Goal: Feedback & Contribution: Contribute content

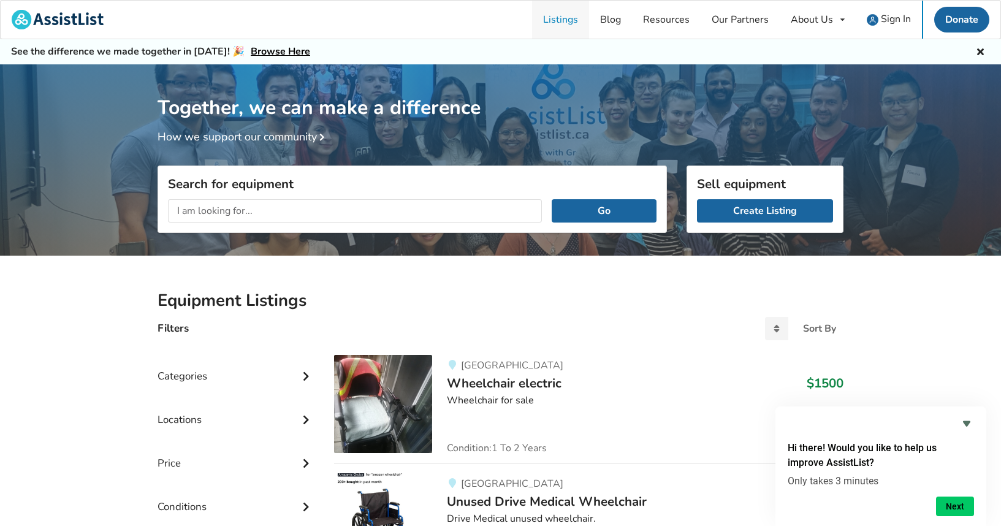
click at [575, 23] on link "Listings" at bounding box center [560, 20] width 57 height 38
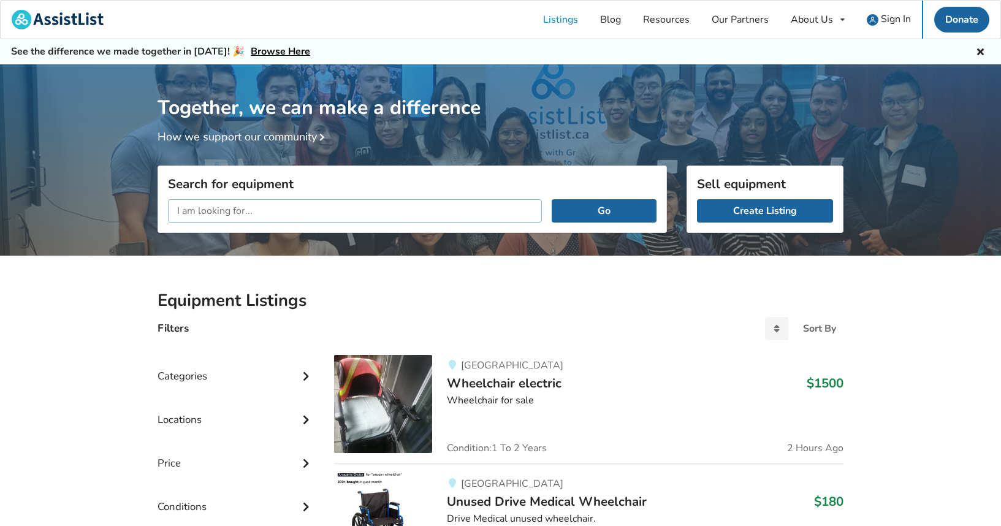
click at [344, 210] on input "text" at bounding box center [355, 210] width 374 height 23
click at [755, 211] on link "Create Listing" at bounding box center [765, 210] width 136 height 23
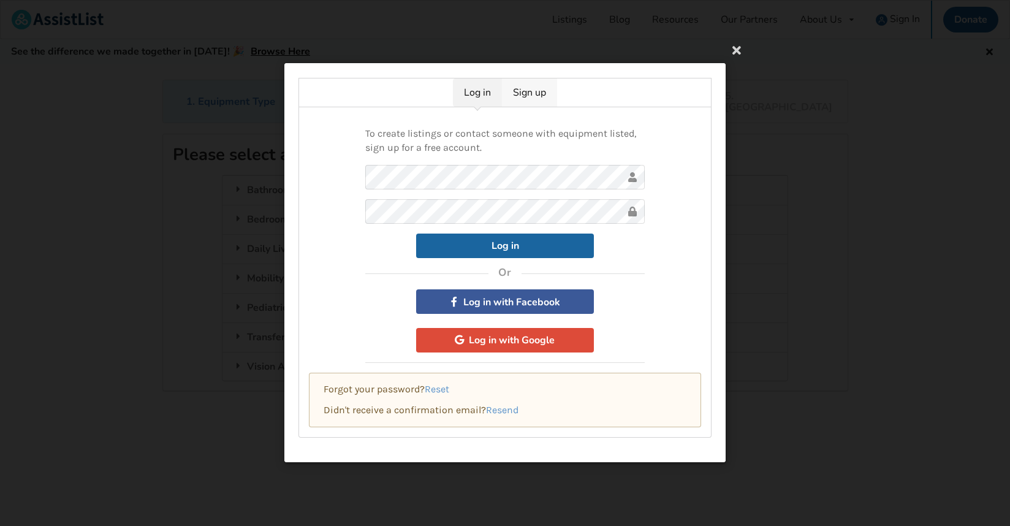
click at [536, 89] on link "Sign up" at bounding box center [529, 92] width 55 height 28
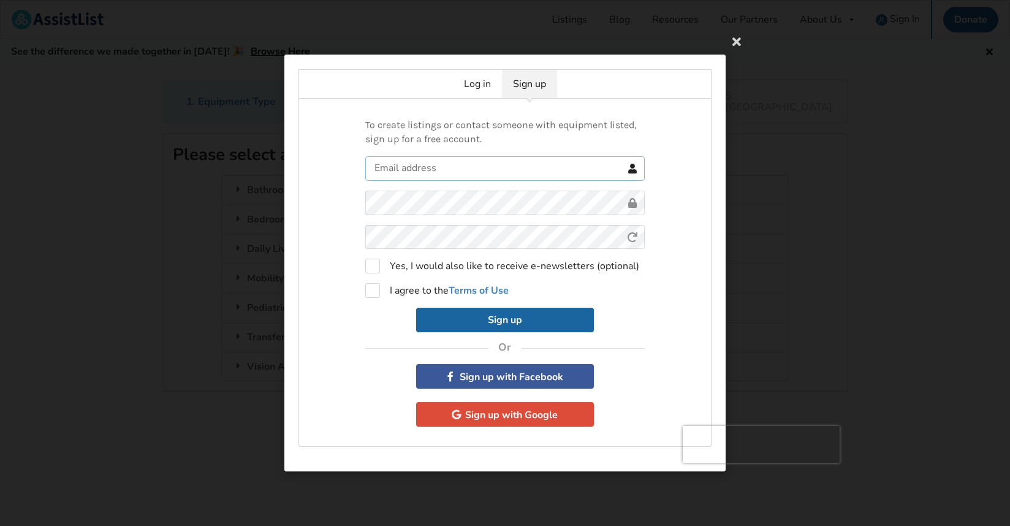
click at [473, 172] on input "text" at bounding box center [504, 168] width 279 height 25
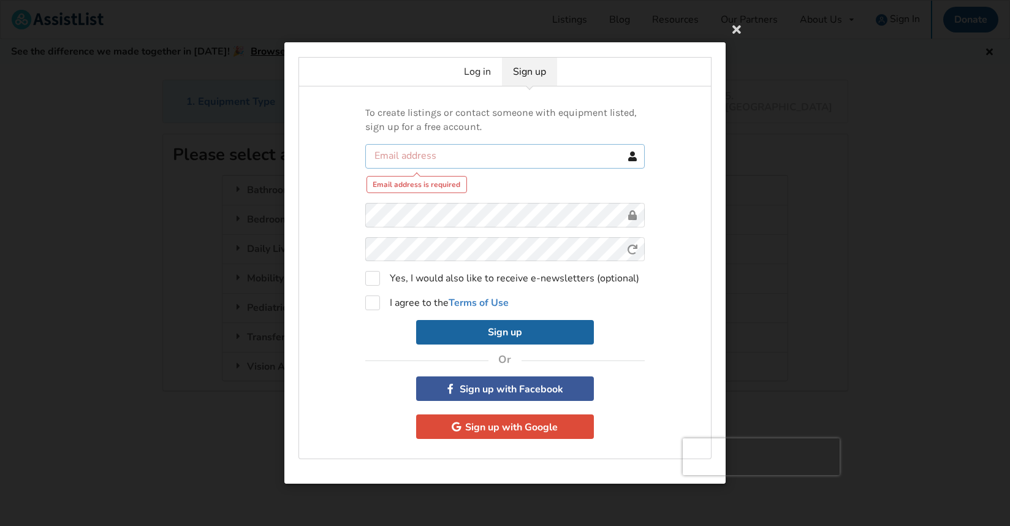
click at [474, 161] on input "text" at bounding box center [504, 155] width 279 height 25
type input "AMD3545709800@hotmail.com"
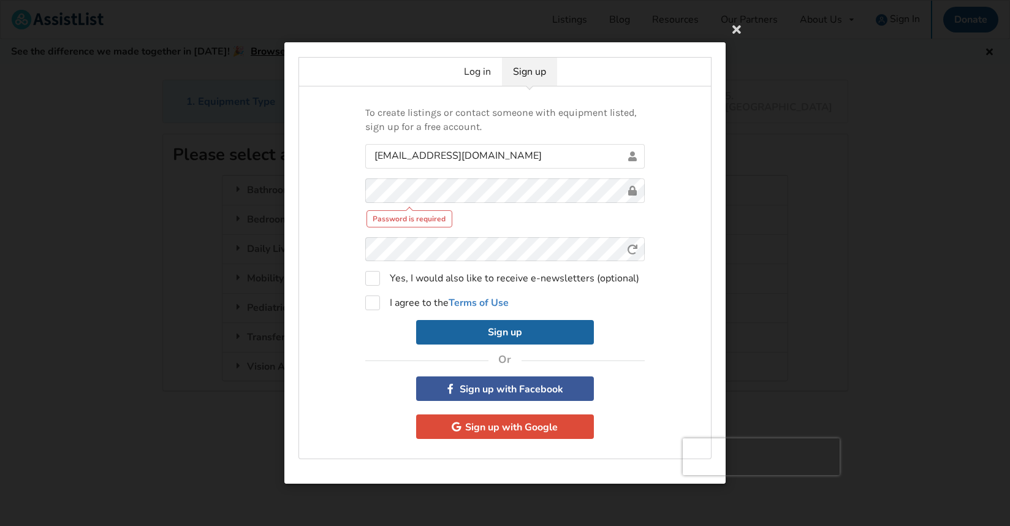
click at [377, 328] on div "Sign up" at bounding box center [504, 332] width 279 height 25
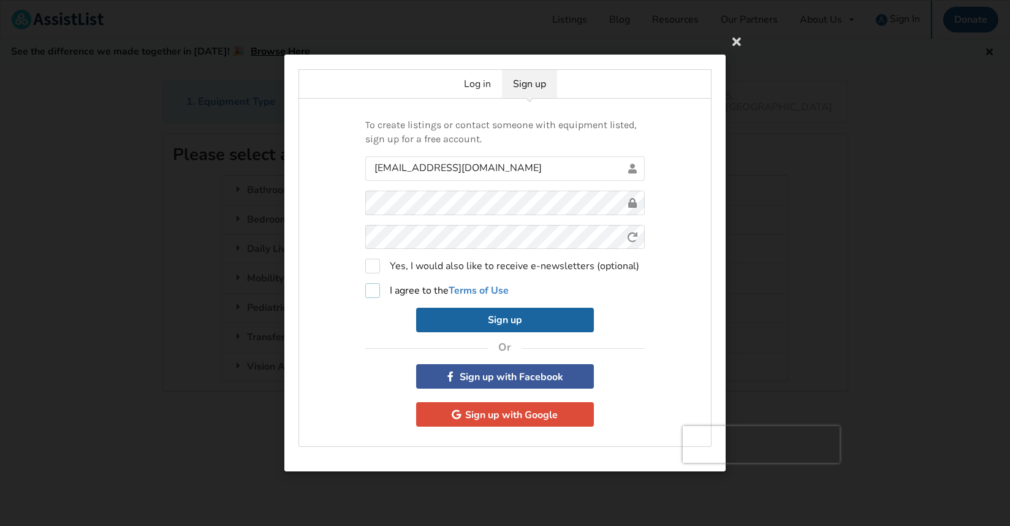
click at [373, 290] on label "I agree to the Terms of Use" at bounding box center [436, 290] width 143 height 15
checkbox input "true"
click at [528, 322] on button "Sign up" at bounding box center [505, 320] width 178 height 25
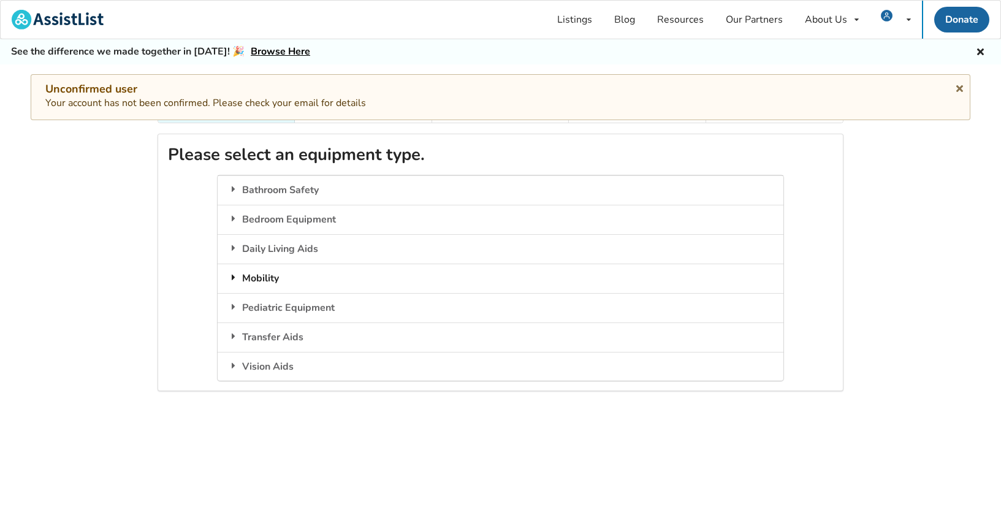
click at [268, 263] on div "Mobility" at bounding box center [500, 277] width 565 height 29
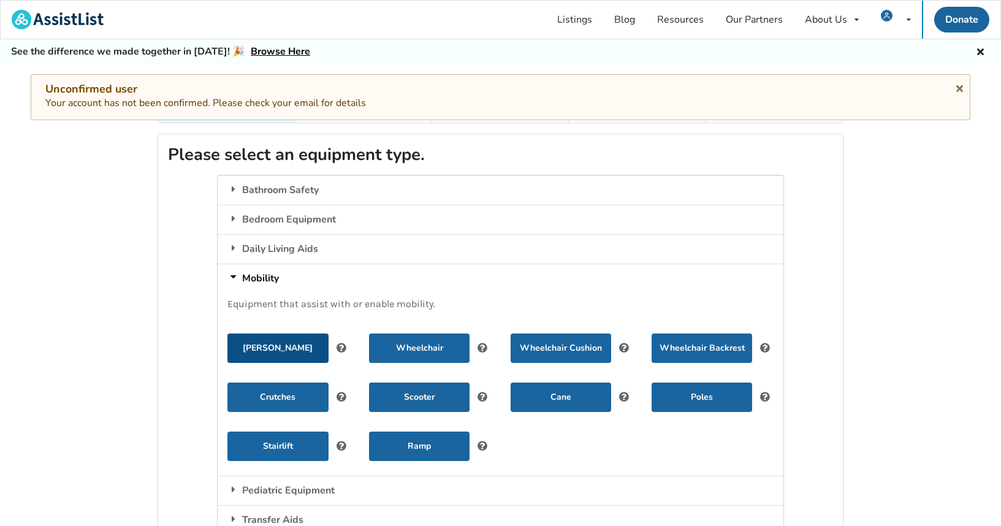
click at [292, 338] on button "Walker" at bounding box center [277, 347] width 100 height 29
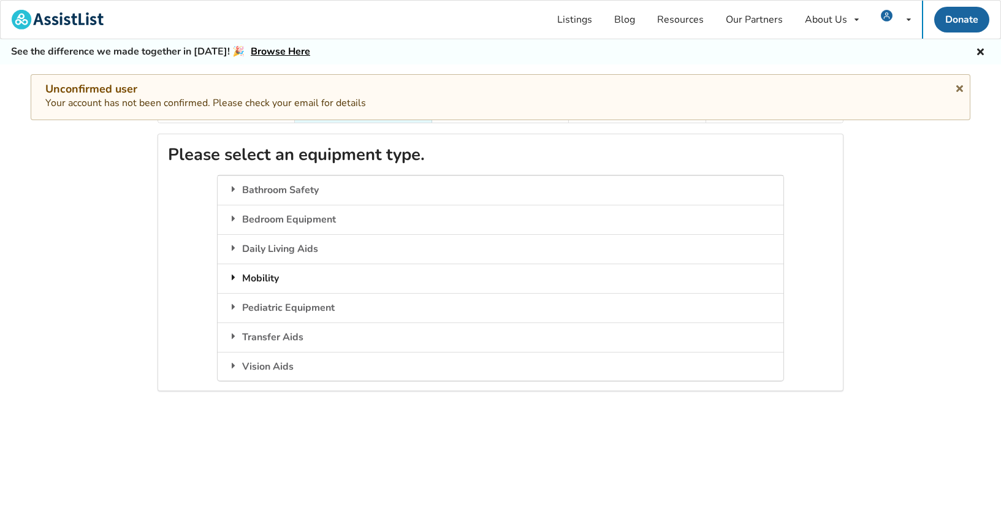
click at [264, 268] on div "Mobility" at bounding box center [500, 277] width 565 height 29
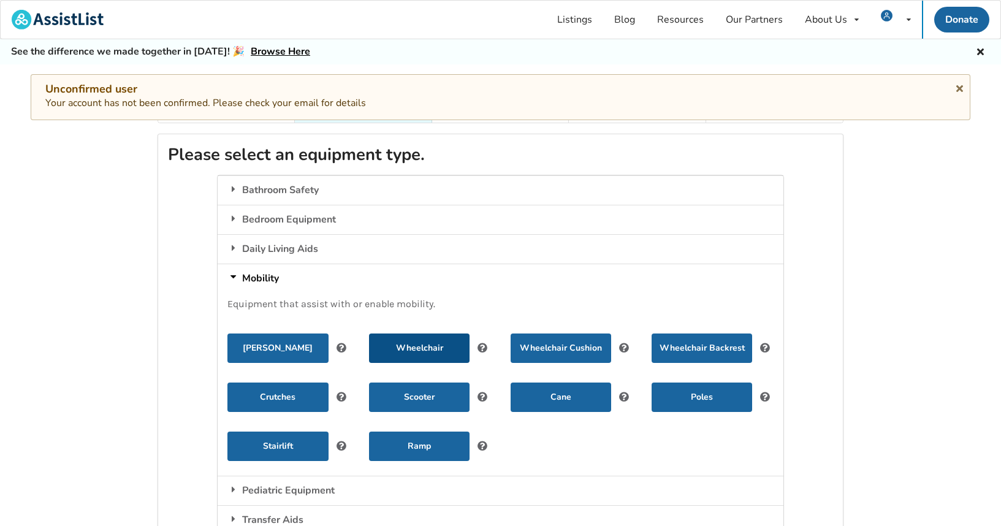
click at [433, 340] on button "Wheelchair" at bounding box center [419, 347] width 100 height 29
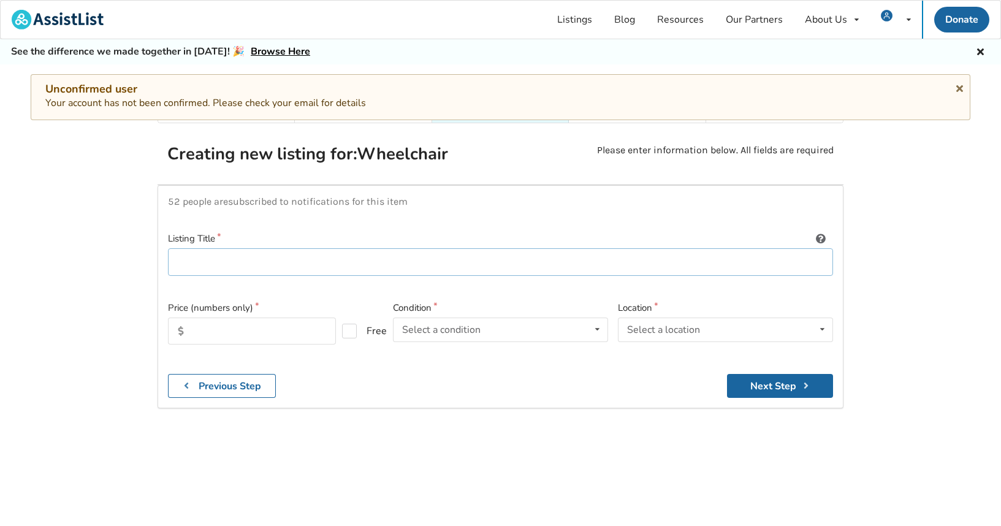
click at [319, 248] on input at bounding box center [500, 262] width 665 height 28
type input "PDG-Stellar GL Manual Tilt Space Wheelchair with 45 degree of tile"
click at [229, 319] on input "text" at bounding box center [252, 330] width 168 height 27
type input "2000"
click at [501, 324] on div "Select a condition Brand New Less Than 1 Year 1 To 2 Years 3 To 5 Years Over 5 …" at bounding box center [500, 329] width 215 height 25
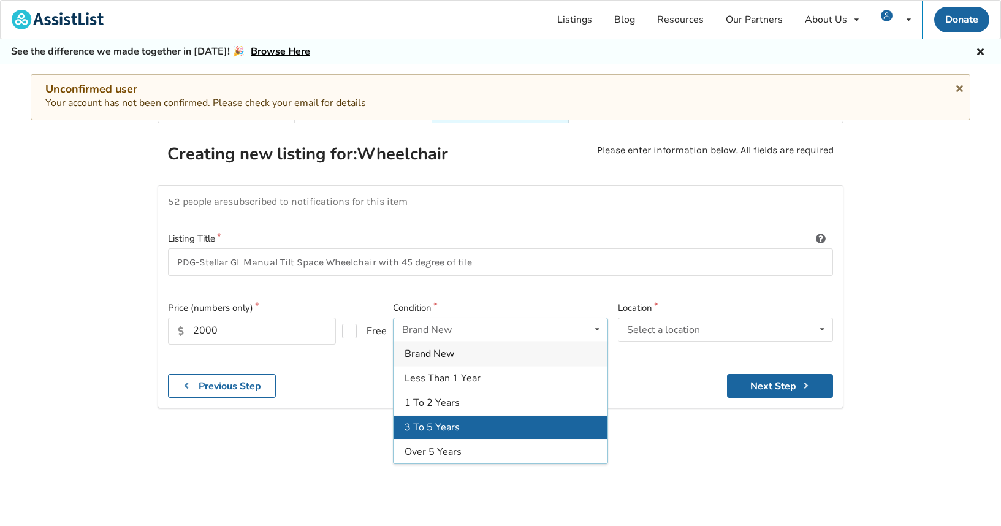
click at [450, 420] on span "3 To 5 Years" at bounding box center [431, 426] width 55 height 13
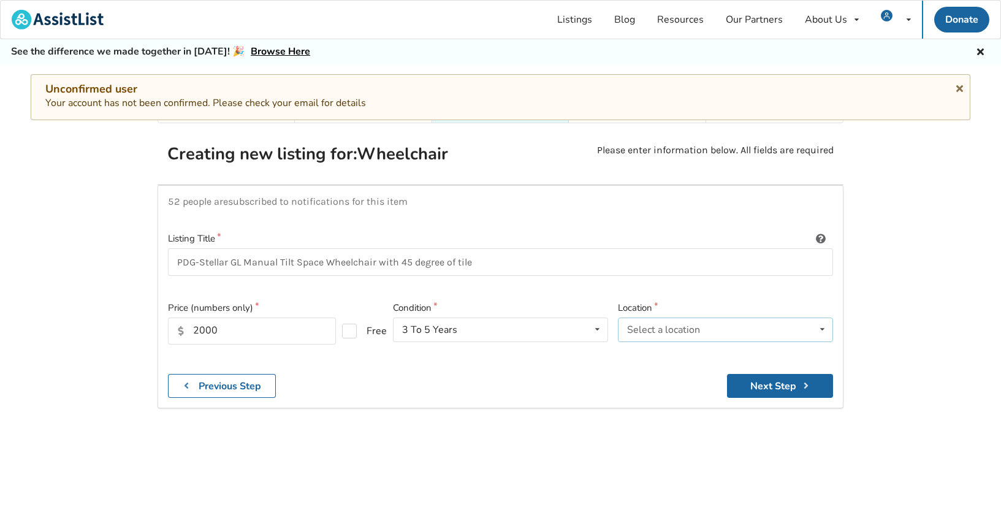
click at [699, 317] on div "Select a location Abbotsford Burnaby Chilliwack Coquitlam Delta Langley Maple R…" at bounding box center [725, 329] width 215 height 25
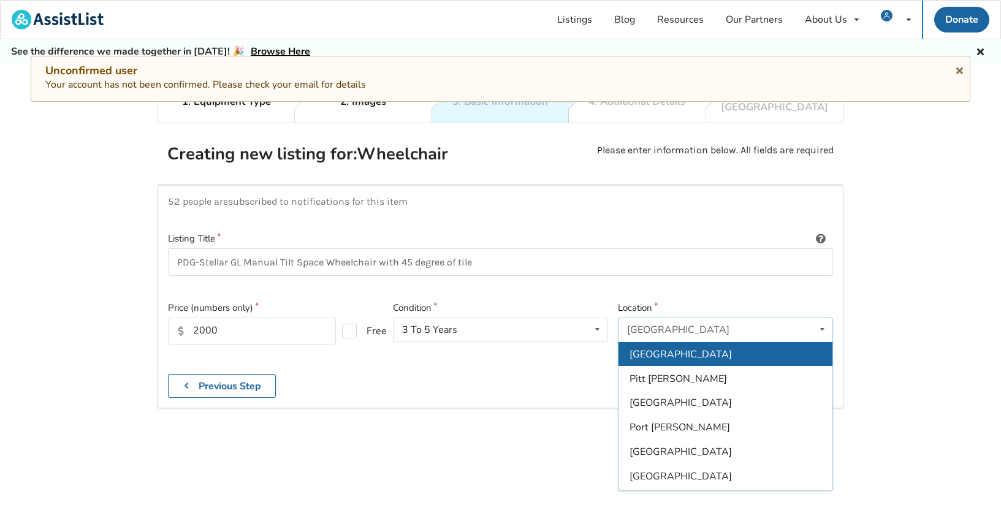
scroll to position [365, 0]
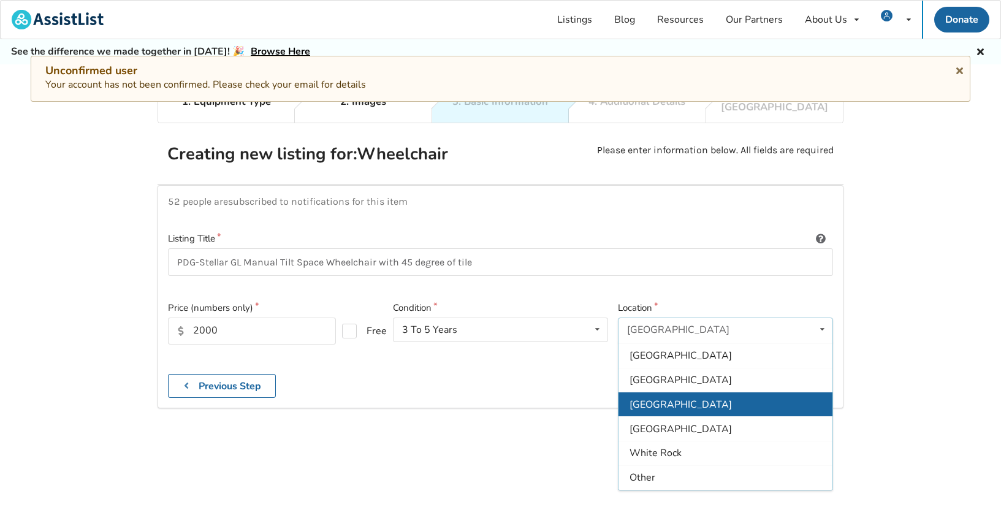
click at [659, 398] on span "[GEOGRAPHIC_DATA]" at bounding box center [680, 404] width 102 height 13
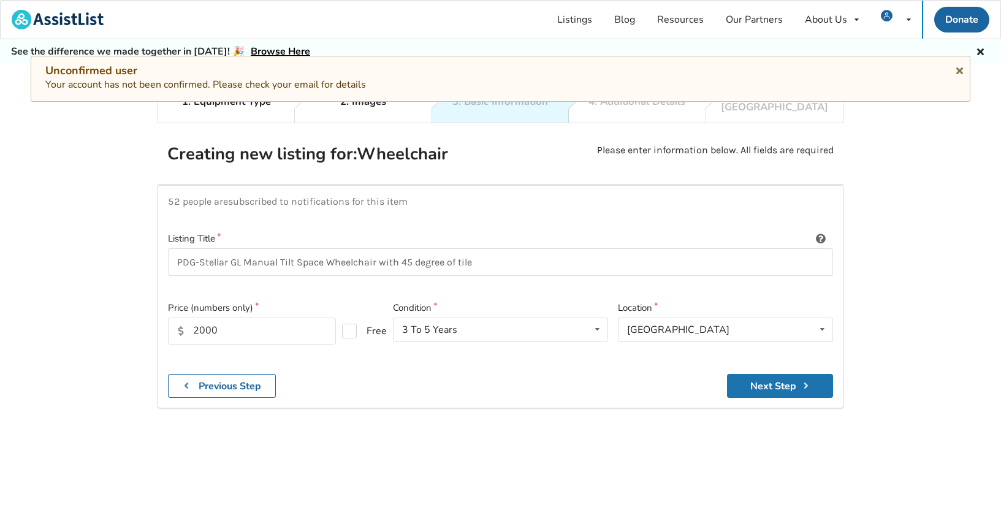
click at [771, 374] on button "Next Step" at bounding box center [780, 386] width 106 height 24
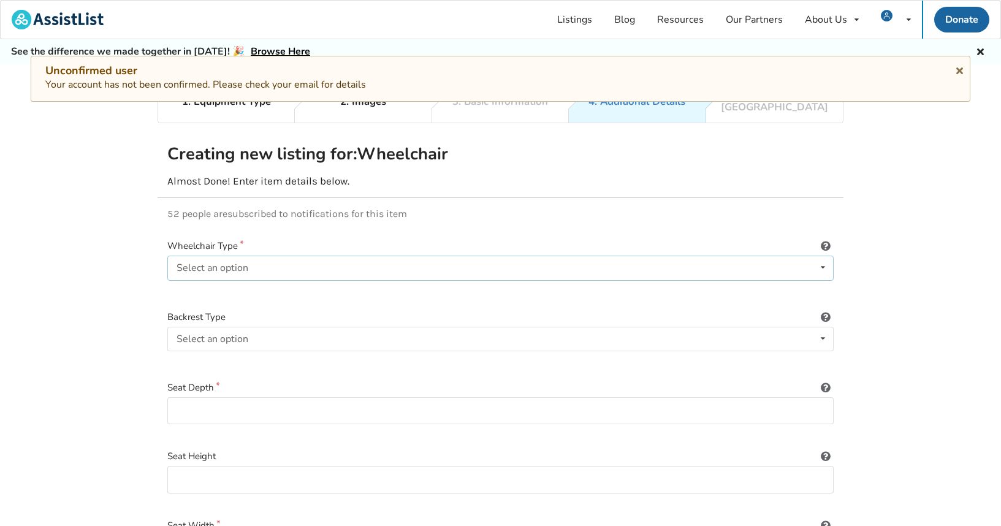
click at [825, 256] on icon at bounding box center [823, 267] width 18 height 23
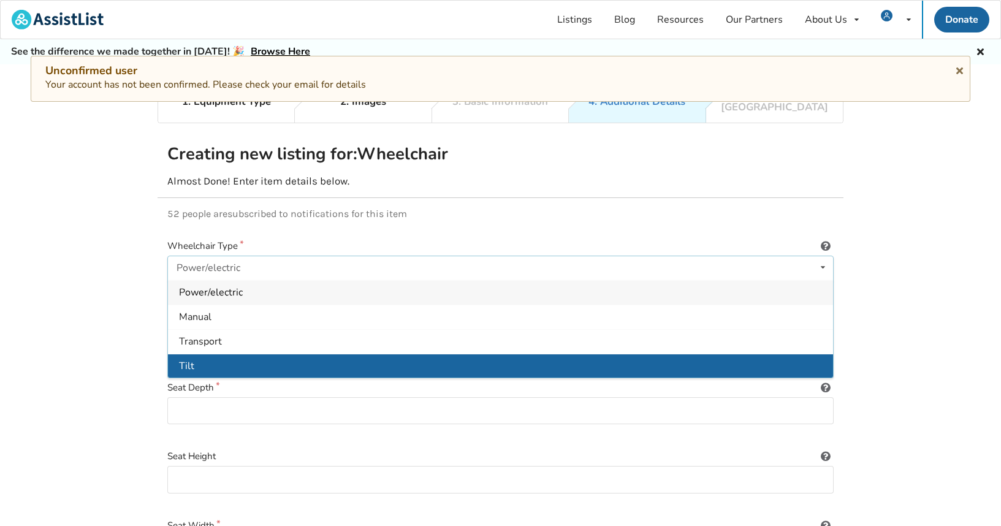
click at [198, 353] on div "Tilt" at bounding box center [500, 365] width 665 height 25
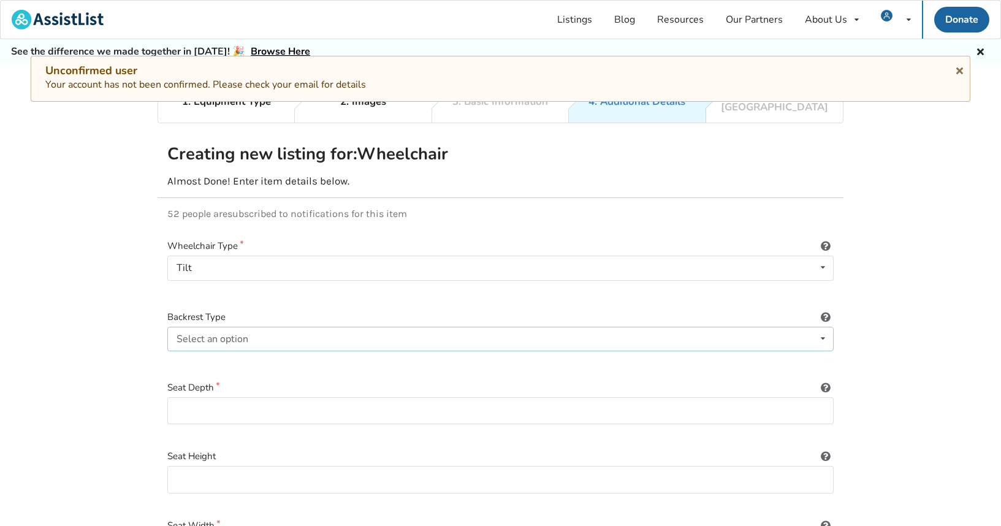
click at [242, 334] on div "Select an option" at bounding box center [212, 339] width 72 height 10
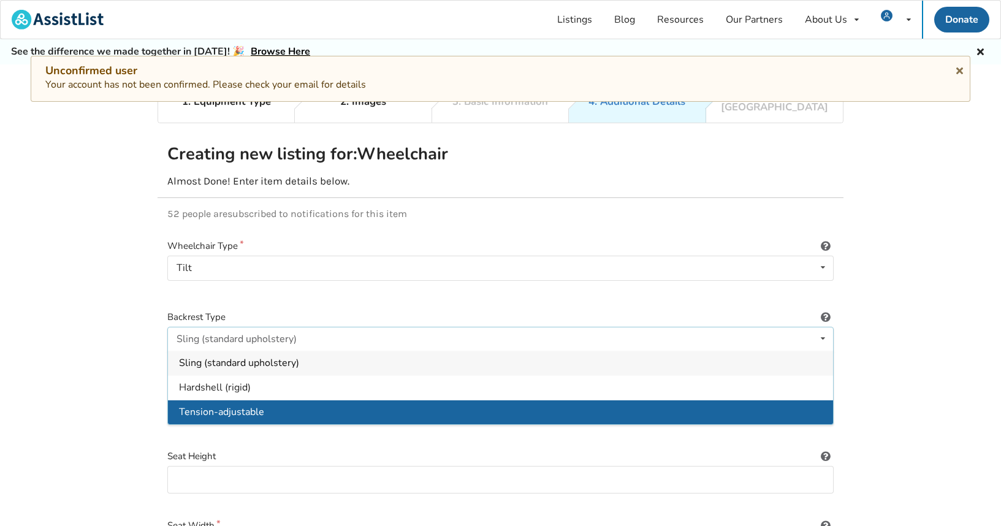
click at [240, 405] on span "Tension-adjustable" at bounding box center [221, 411] width 85 height 13
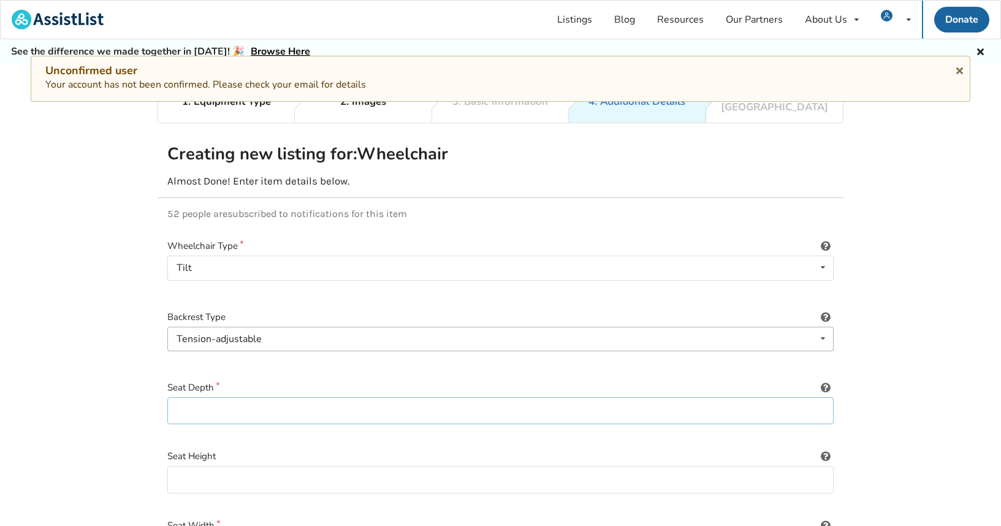
click at [240, 397] on input at bounding box center [500, 411] width 666 height 28
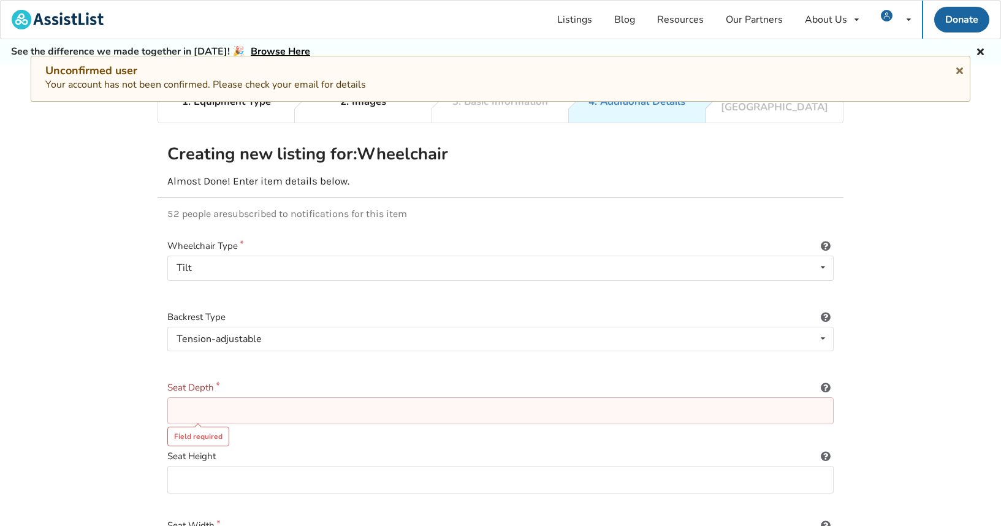
click at [824, 381] on icon at bounding box center [825, 386] width 12 height 10
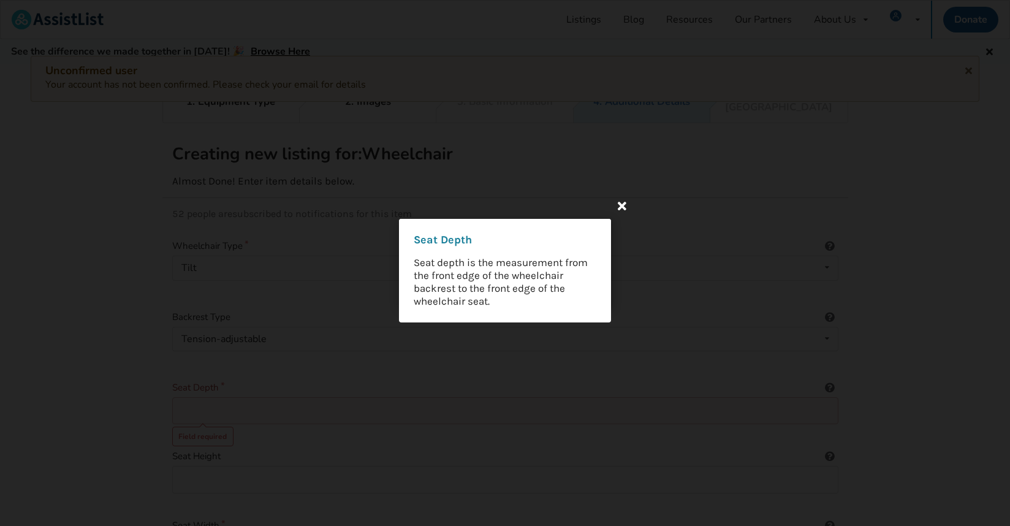
click at [618, 203] on icon at bounding box center [622, 205] width 22 height 22
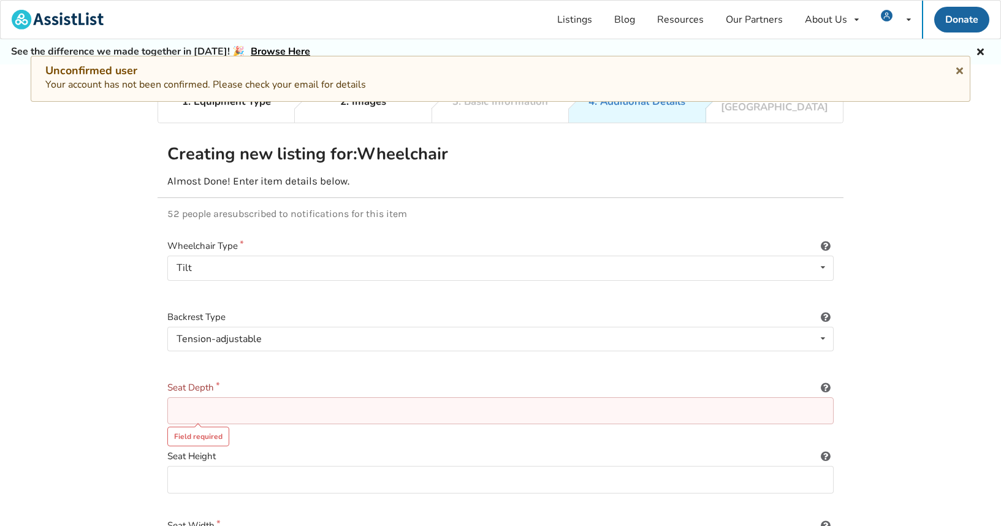
click at [217, 397] on input at bounding box center [500, 411] width 666 height 28
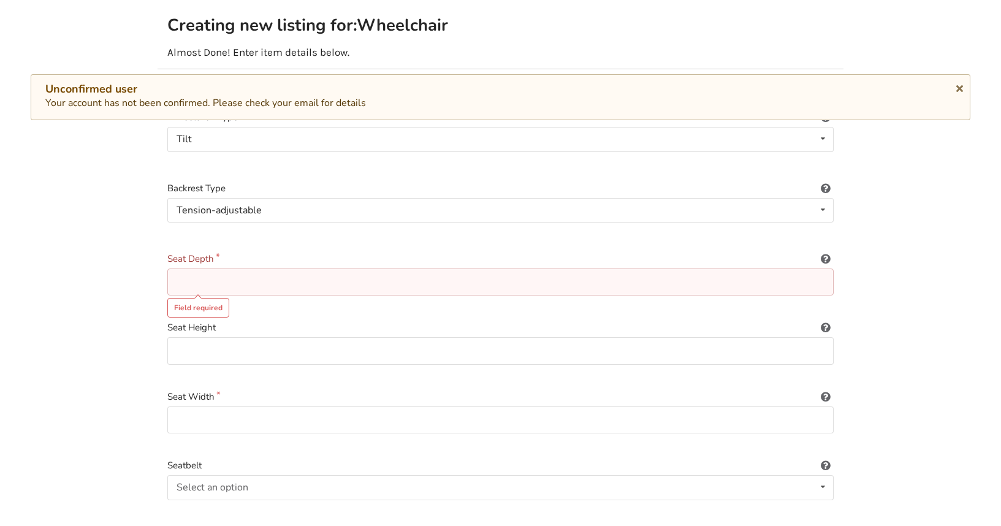
scroll to position [186, 0]
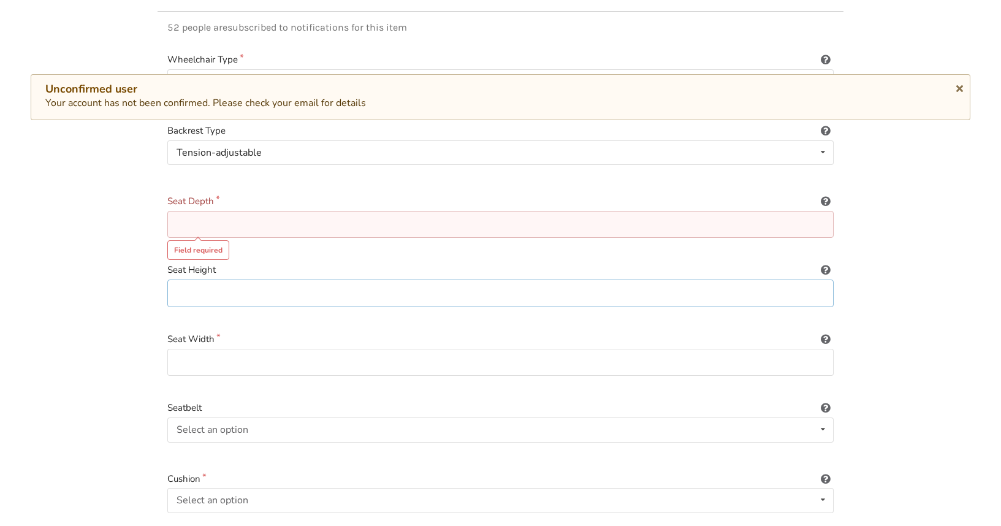
click at [239, 283] on input at bounding box center [500, 293] width 666 height 28
click at [225, 211] on input at bounding box center [500, 225] width 666 height 28
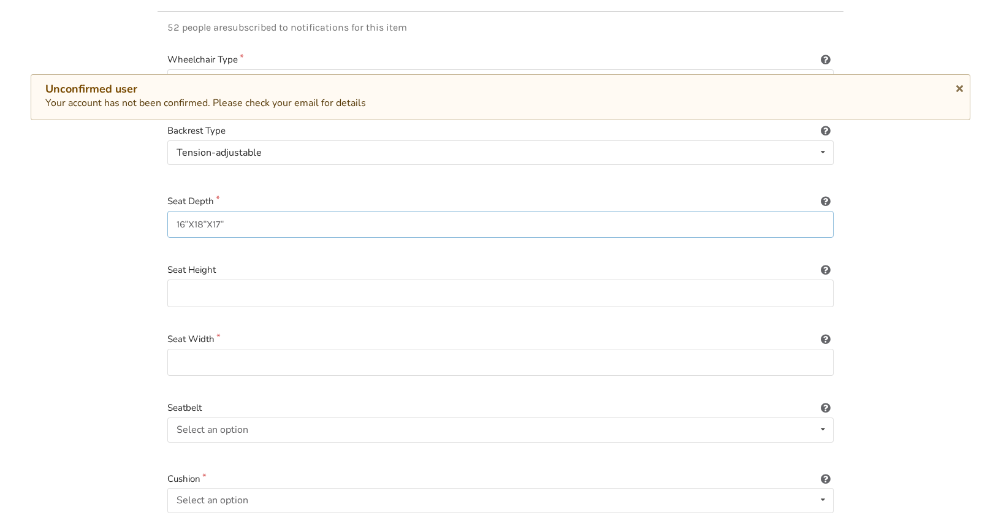
drag, startPoint x: 241, startPoint y: 216, endPoint x: 149, endPoint y: 216, distance: 92.5
type input "16"X18"X17""
click at [205, 282] on input at bounding box center [500, 293] width 666 height 28
type input "10"-14""
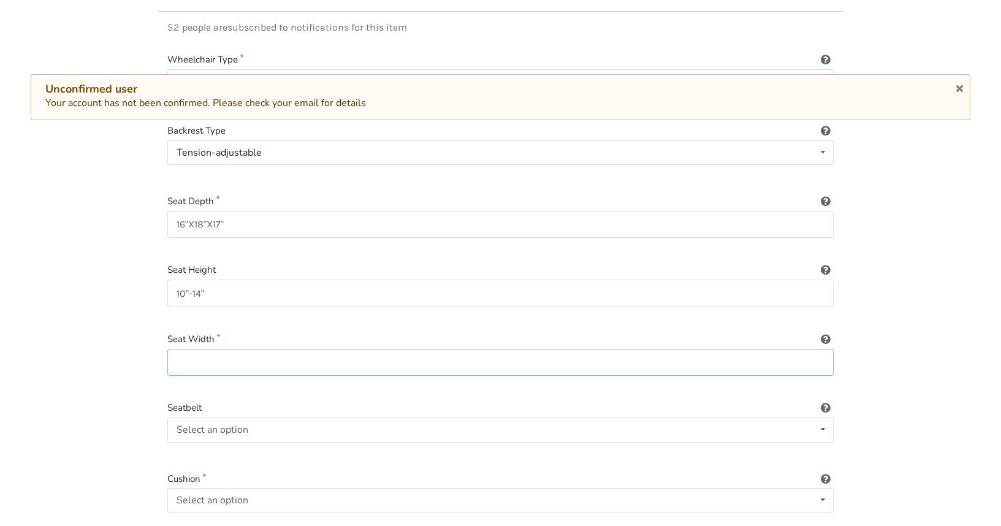
click at [249, 352] on input at bounding box center [500, 363] width 666 height 28
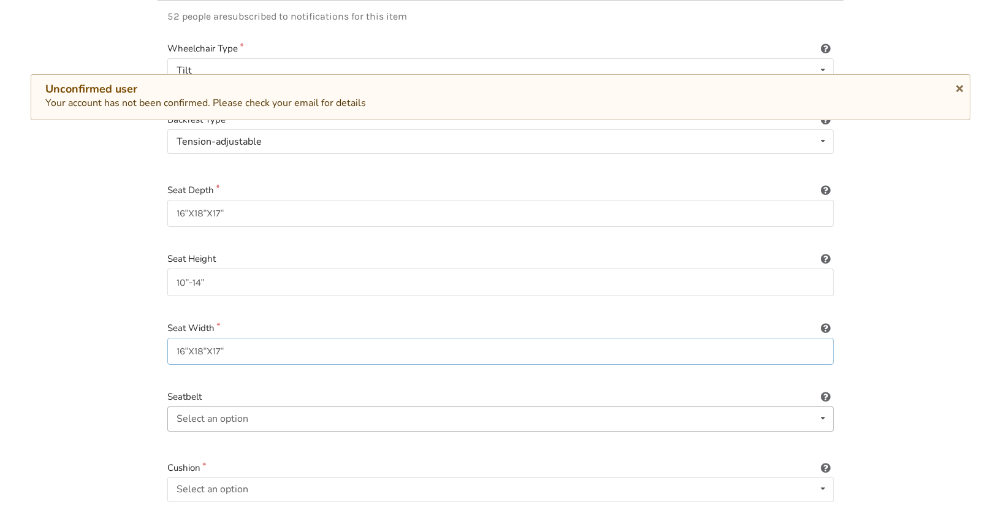
scroll to position [255, 0]
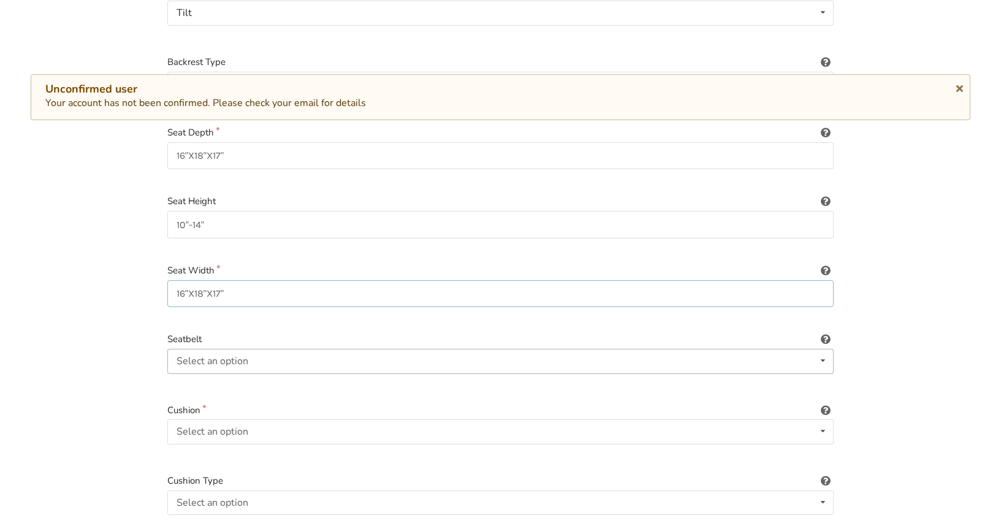
type input "16"X18"X17""
click at [268, 349] on div "Select an option Included Not included" at bounding box center [500, 361] width 666 height 25
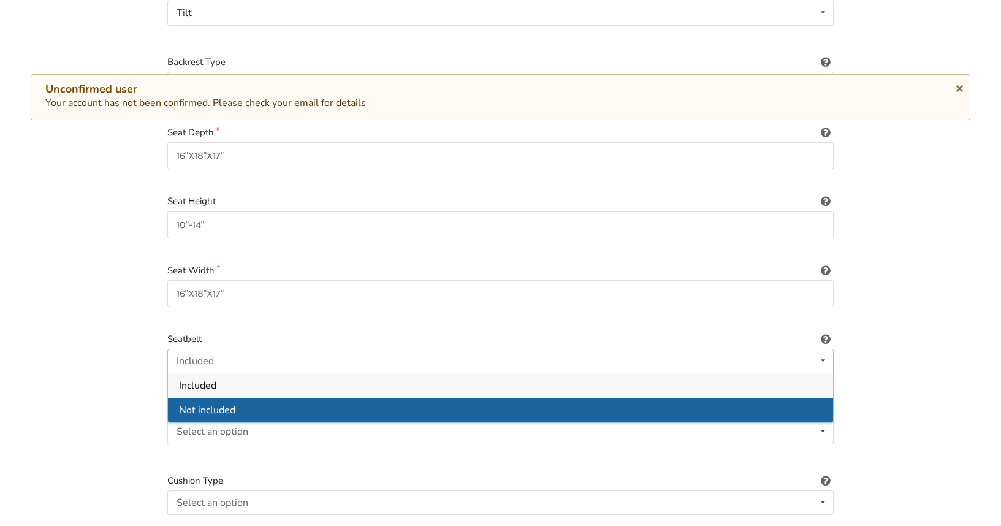
click at [260, 406] on div "Not included" at bounding box center [500, 409] width 665 height 25
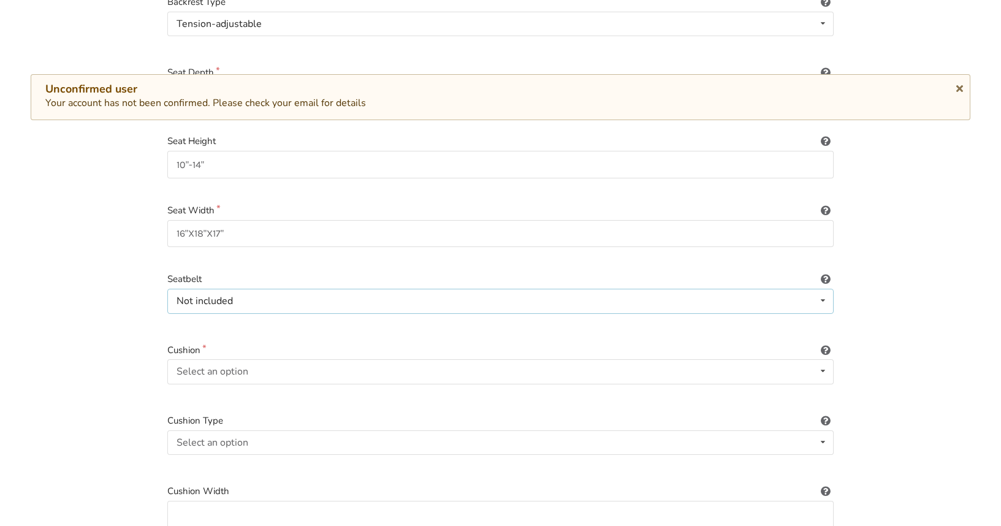
scroll to position [320, 0]
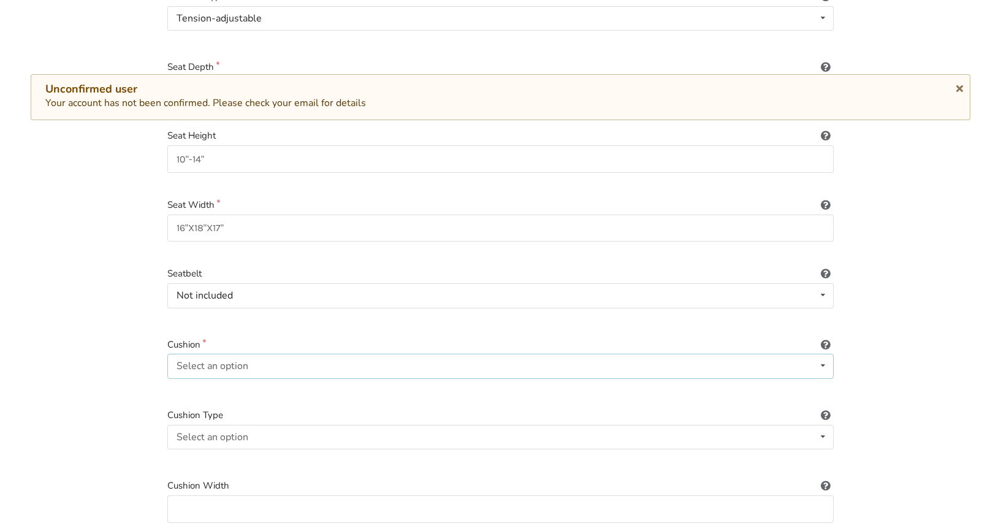
click at [252, 354] on div "Select an option Included Not included" at bounding box center [500, 366] width 666 height 25
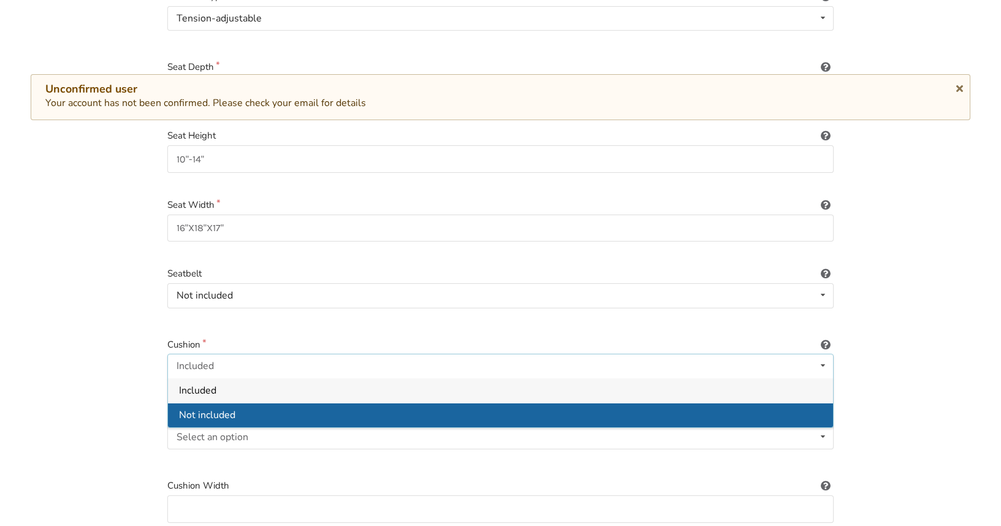
click at [241, 404] on div "Not included" at bounding box center [500, 415] width 665 height 25
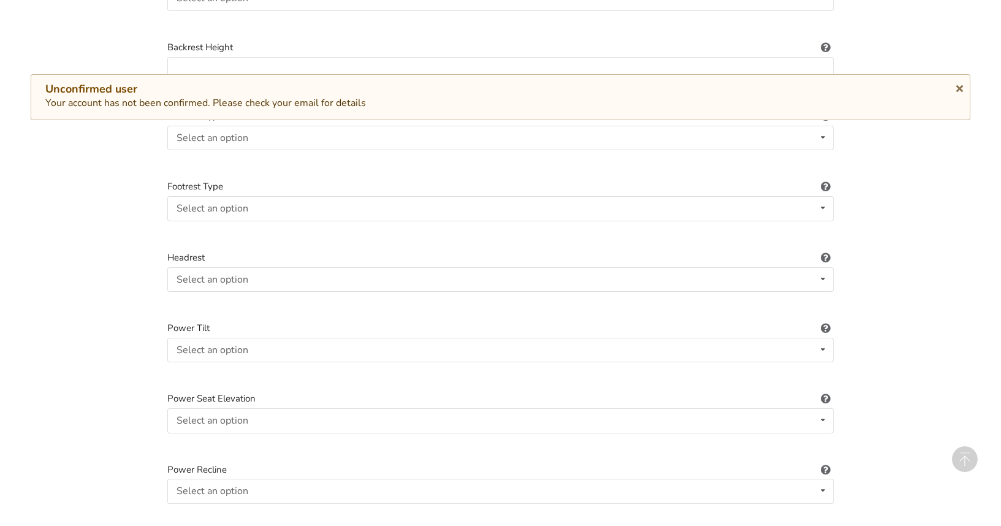
scroll to position [1084, 0]
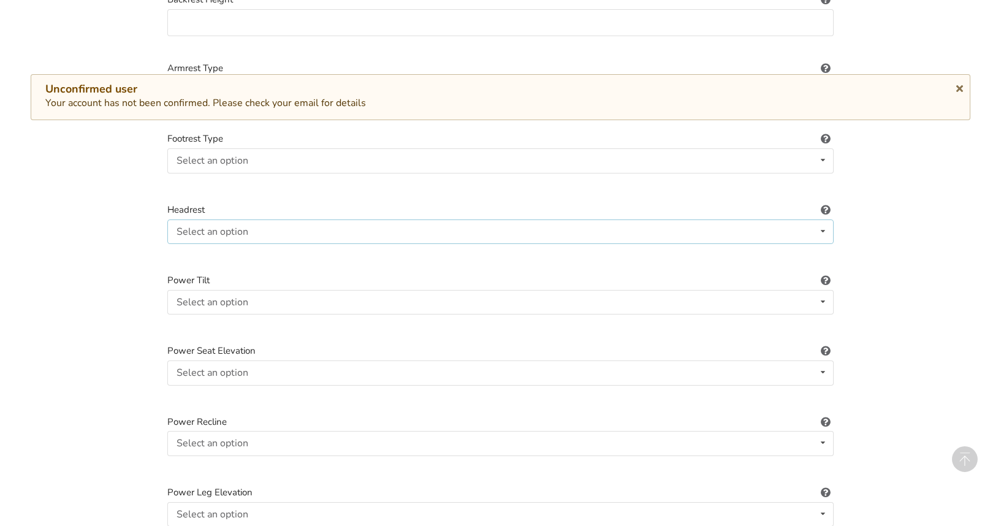
click at [281, 219] on div "Select an option Included Not included" at bounding box center [500, 231] width 666 height 25
click at [251, 243] on div "Included" at bounding box center [500, 255] width 665 height 25
click at [268, 290] on div "Select an option Included Not included" at bounding box center [500, 302] width 666 height 25
click at [268, 290] on div "Included Included Not included" at bounding box center [500, 302] width 666 height 25
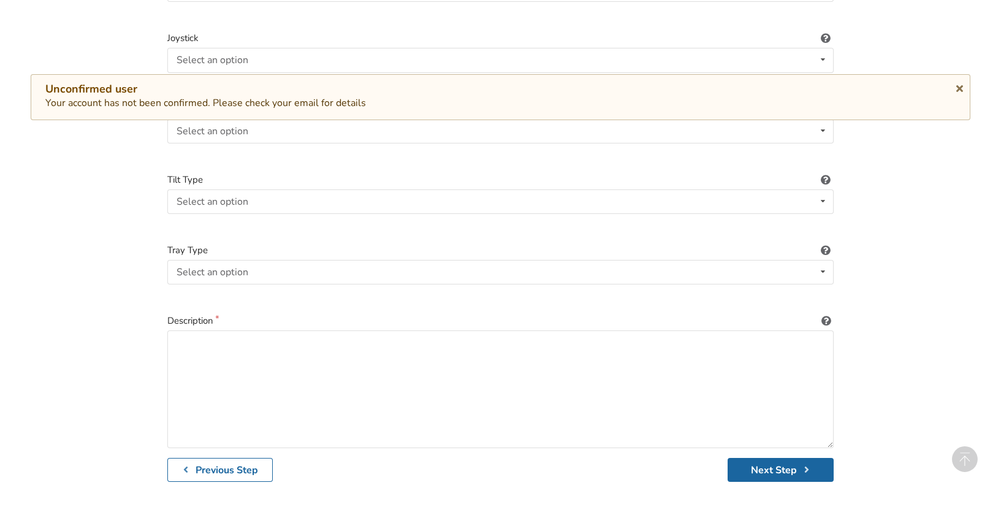
scroll to position [1705, 0]
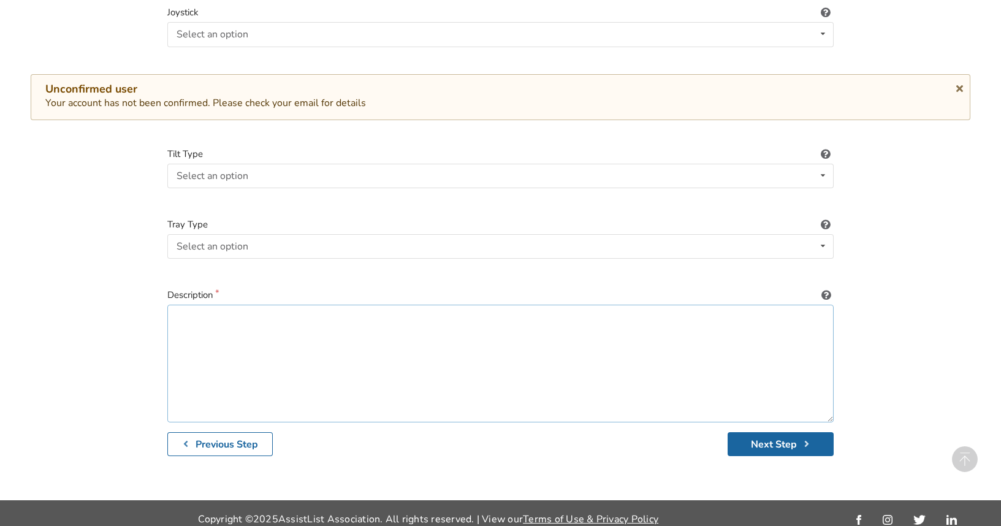
click at [263, 311] on textarea at bounding box center [500, 364] width 666 height 118
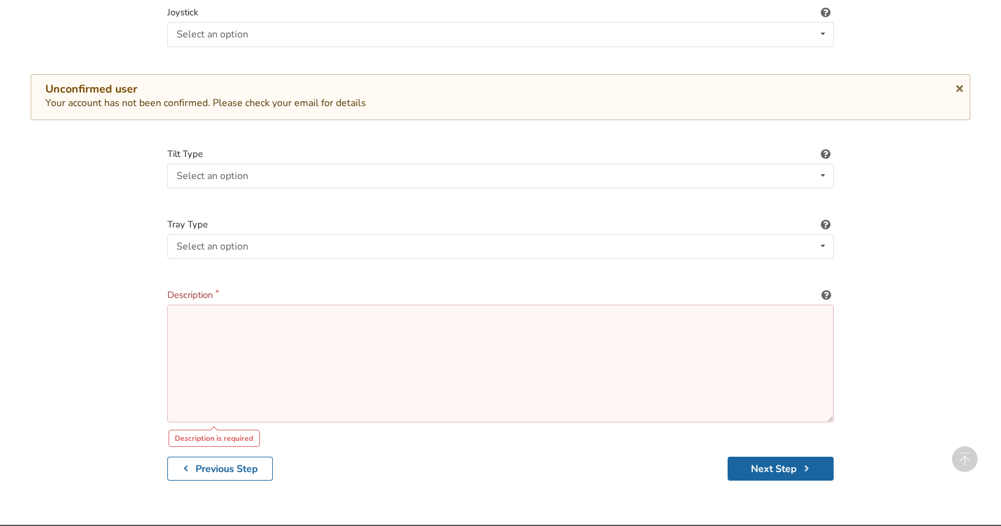
paste textarea "PDG Stellar GL Manual Tilt in Space Wheelchair"
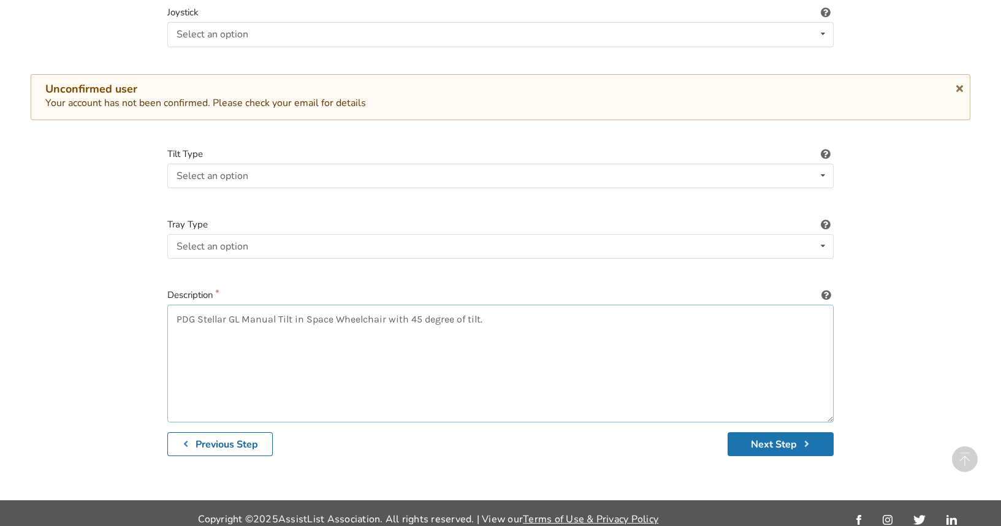
type textarea "PDG Stellar GL Manual Tilt in Space Wheelchair with 45 degree of tilt."
click at [761, 432] on button "Next Step" at bounding box center [780, 444] width 106 height 24
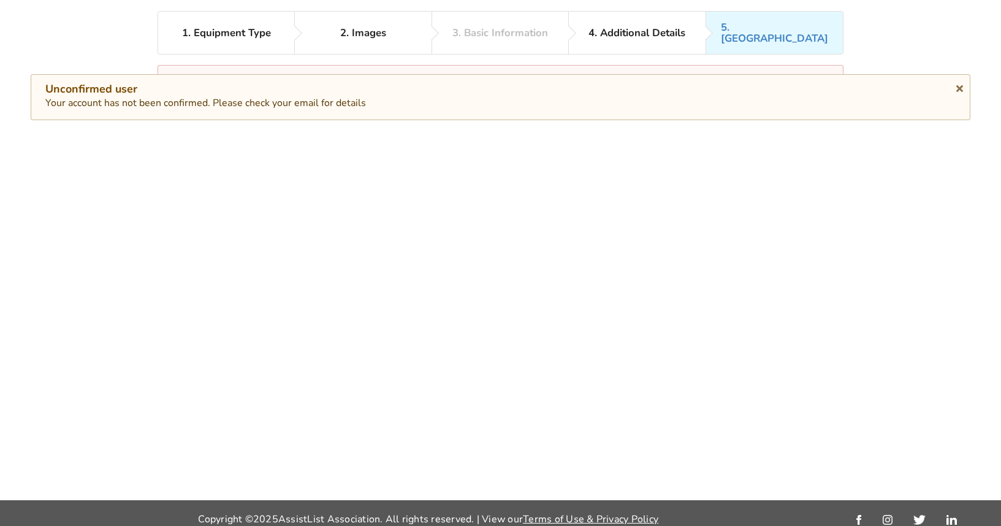
scroll to position [80, 0]
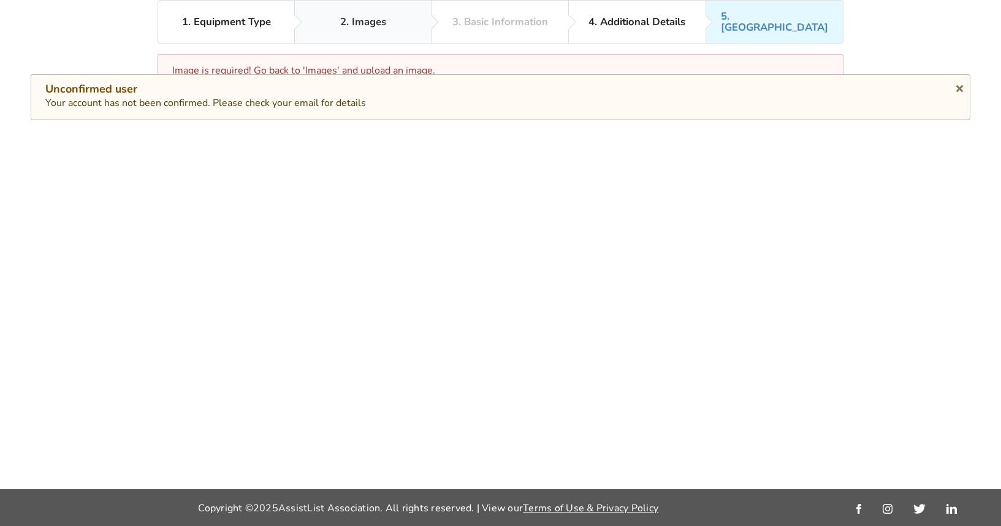
click at [357, 20] on div "2. Images" at bounding box center [363, 22] width 46 height 11
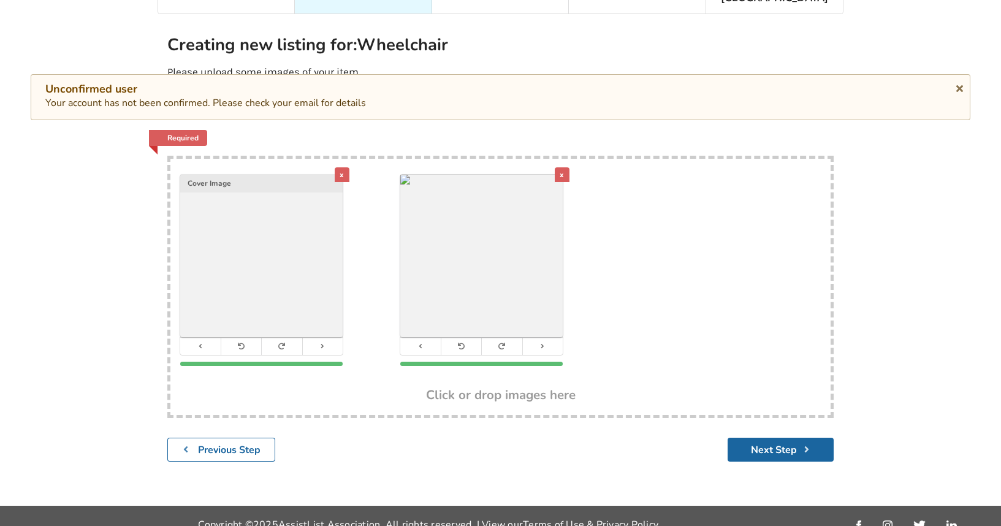
scroll to position [115, 0]
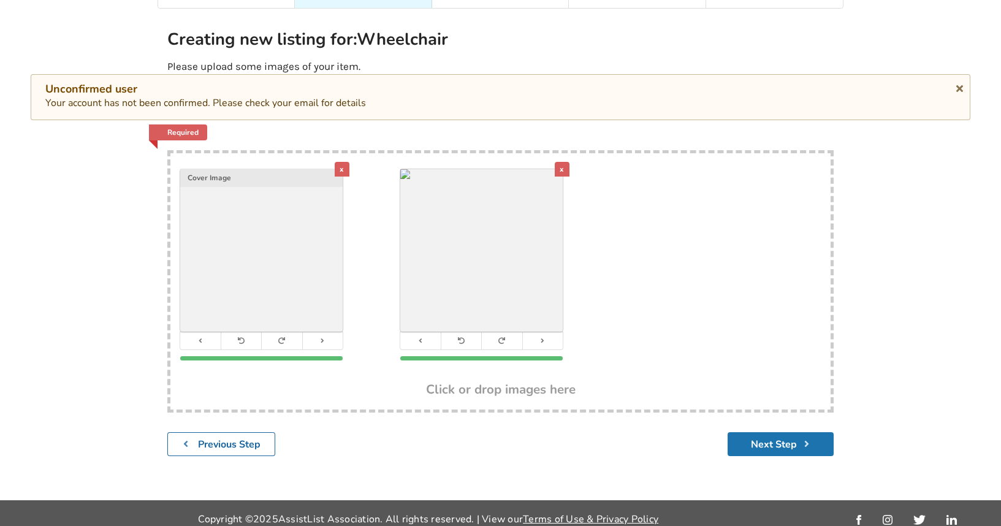
click at [784, 432] on button "Next Step" at bounding box center [780, 444] width 106 height 24
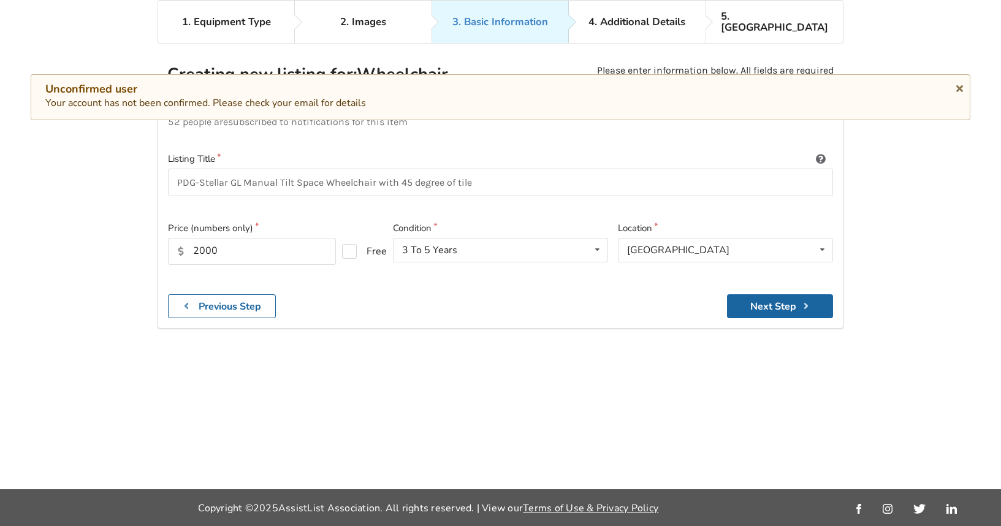
scroll to position [80, 0]
click at [494, 169] on input "PDG-Stellar GL Manual Tilt Space Wheelchair with 45 degree of tile" at bounding box center [500, 183] width 665 height 28
type input "PDG-Stellar GL Manual Tilt Space Wheelchair with 45 degree of tile."
click at [798, 294] on button "Next Step" at bounding box center [780, 306] width 106 height 24
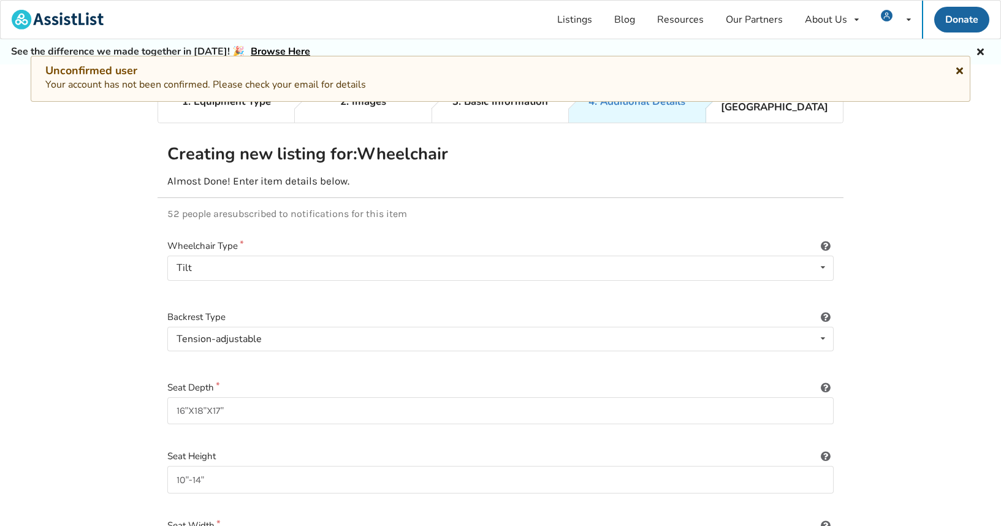
click at [961, 66] on icon at bounding box center [959, 69] width 12 height 10
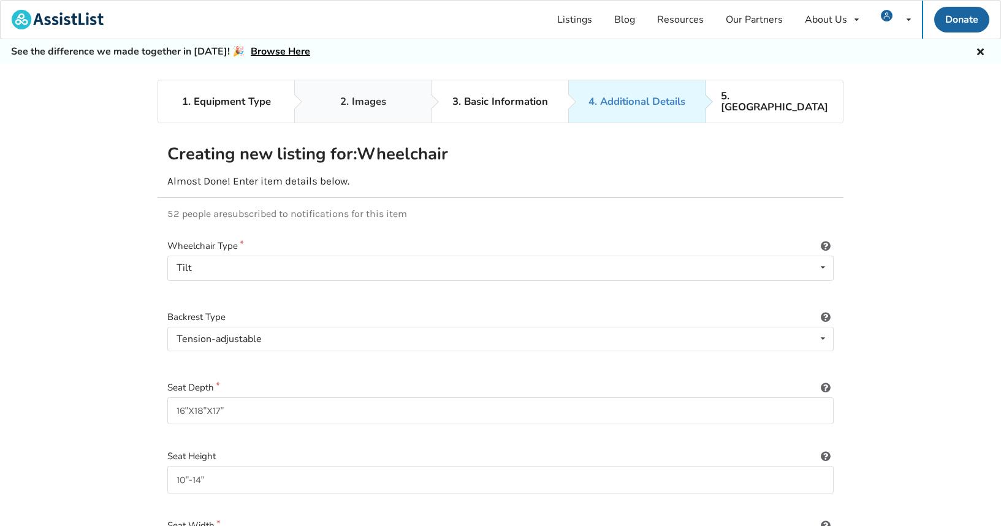
click at [366, 99] on div "2. Images" at bounding box center [363, 101] width 46 height 11
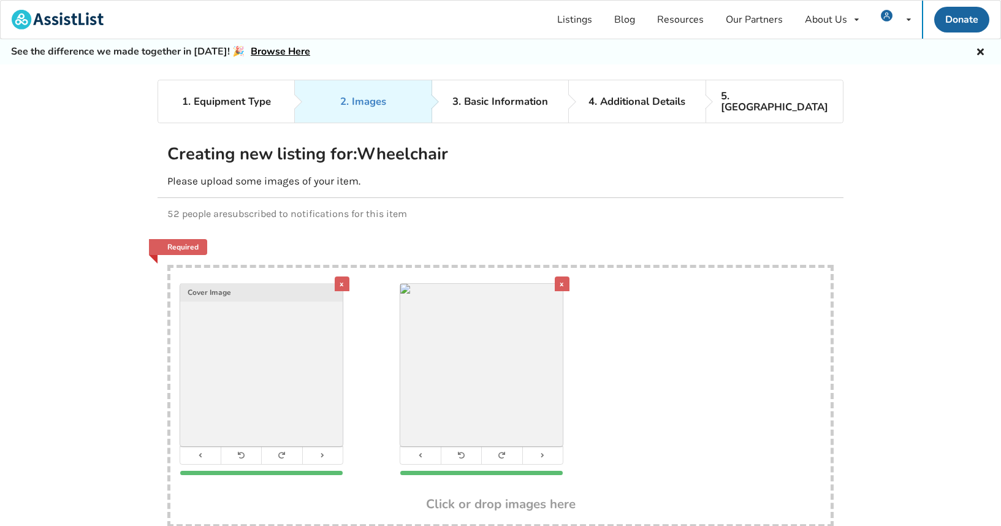
click at [236, 360] on img at bounding box center [261, 365] width 162 height 162
click at [346, 276] on div "x" at bounding box center [342, 283] width 15 height 15
click at [561, 276] on div "x" at bounding box center [562, 283] width 15 height 15
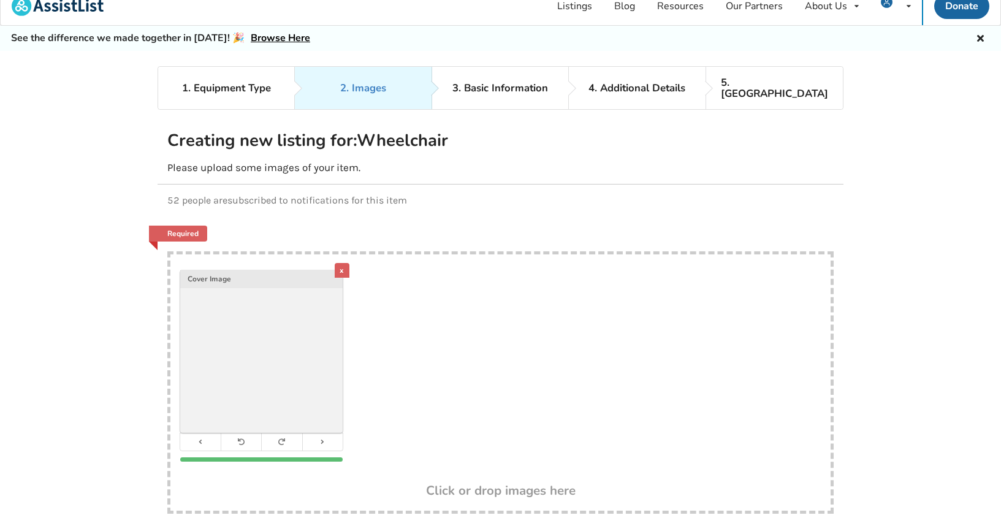
scroll to position [115, 0]
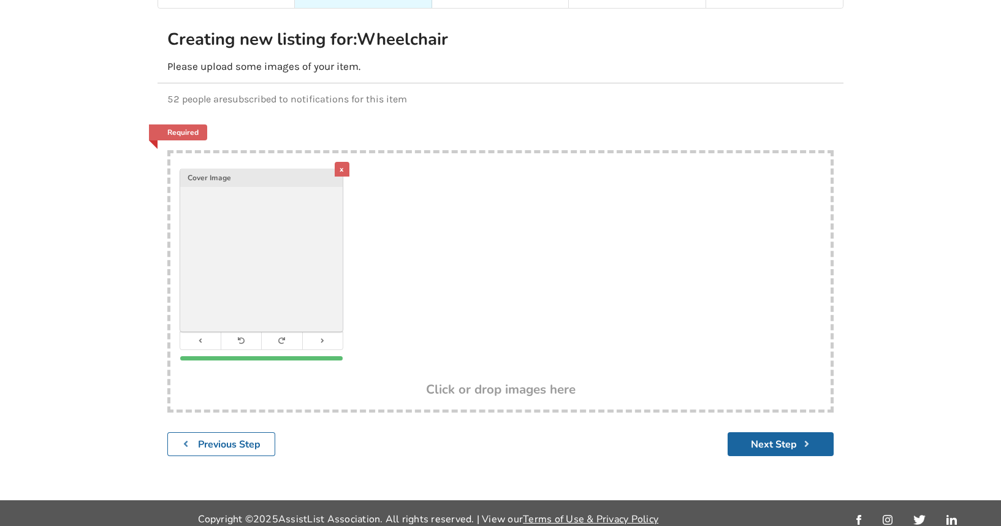
click at [341, 162] on div "x" at bounding box center [342, 169] width 15 height 15
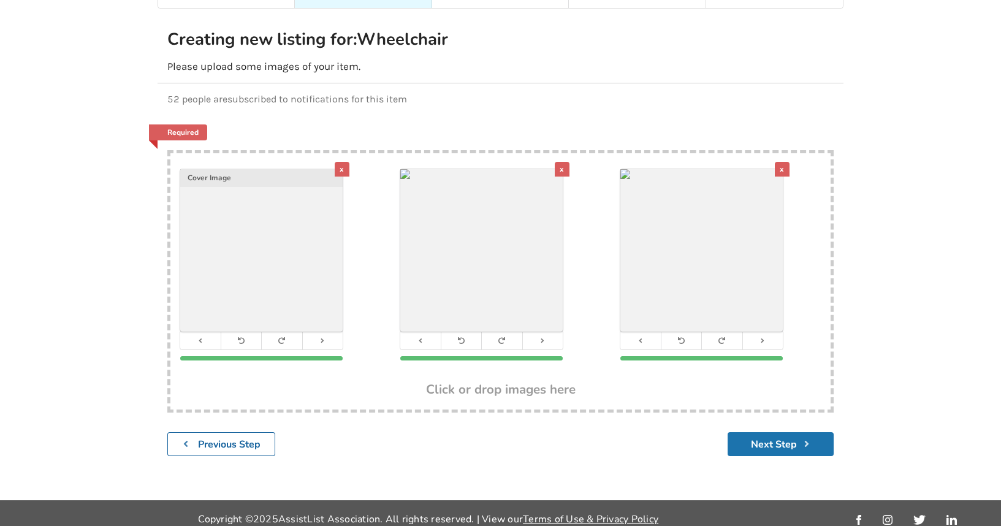
click at [788, 432] on button "Next Step" at bounding box center [780, 444] width 106 height 24
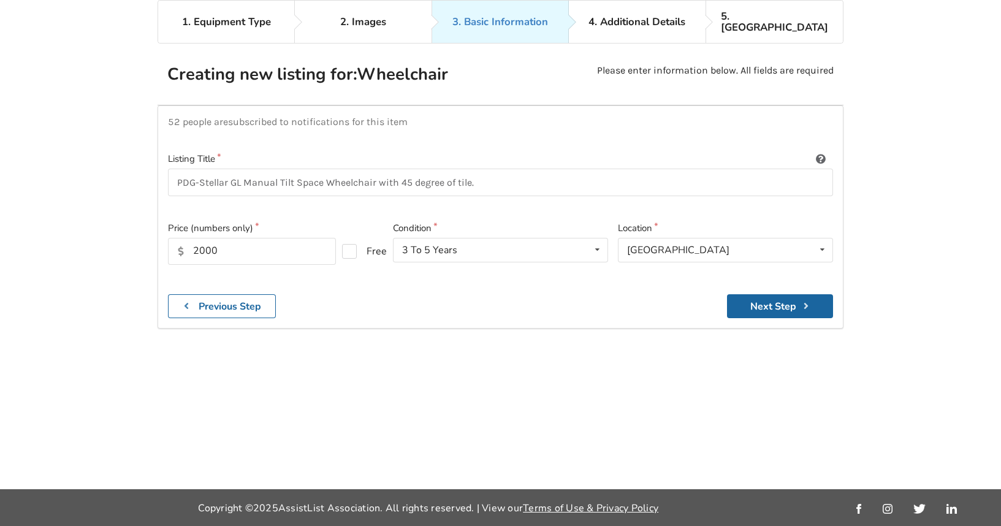
scroll to position [80, 0]
drag, startPoint x: 192, startPoint y: 233, endPoint x: 204, endPoint y: 237, distance: 12.2
click at [204, 238] on input "2000" at bounding box center [252, 251] width 168 height 27
type input "1500"
click at [784, 298] on button "Next Step" at bounding box center [780, 306] width 106 height 24
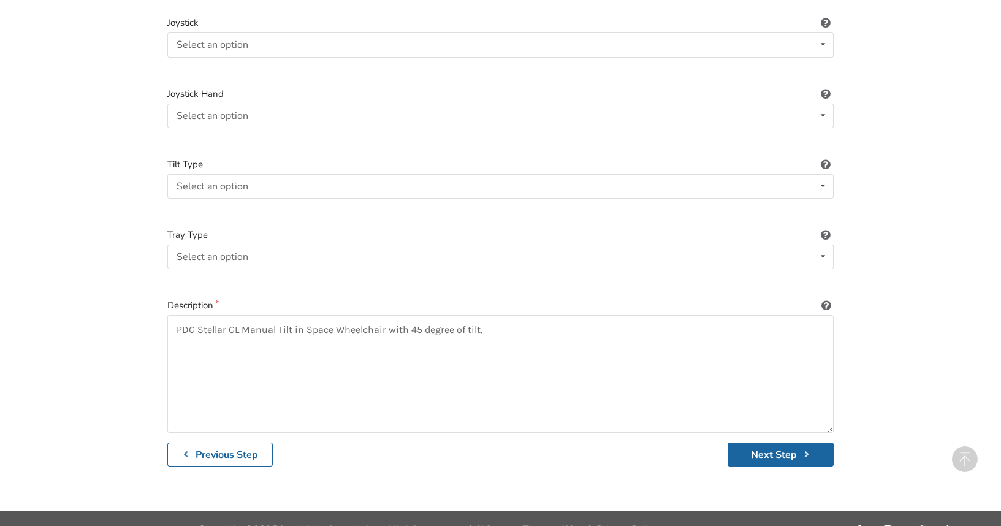
scroll to position [1705, 0]
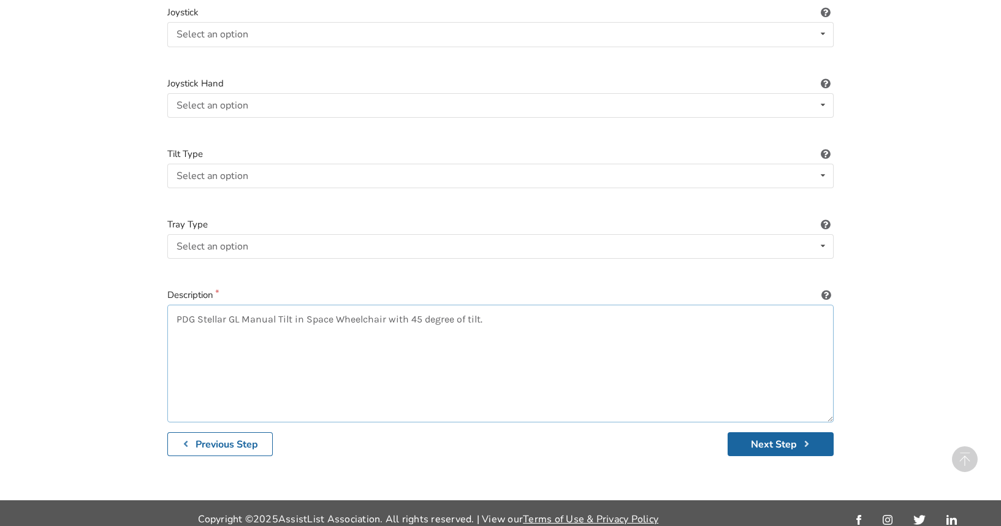
click at [519, 306] on textarea "PDG Stellar GL Manual Tilt in Space Wheelchair with 45 degree of tilt." at bounding box center [500, 364] width 666 height 118
type textarea "PDG Stellar GL Manual Tilt in Space Wheelchair with 45 degree of tilt. Details …"
click at [789, 432] on button "Next Step" at bounding box center [780, 444] width 106 height 24
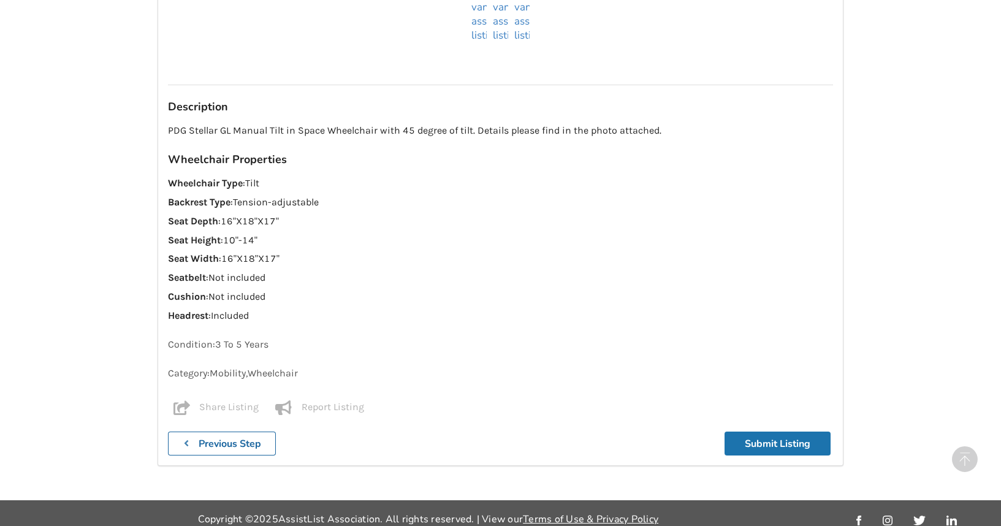
scroll to position [956, 0]
click at [794, 433] on button "Submit Listing" at bounding box center [777, 443] width 106 height 24
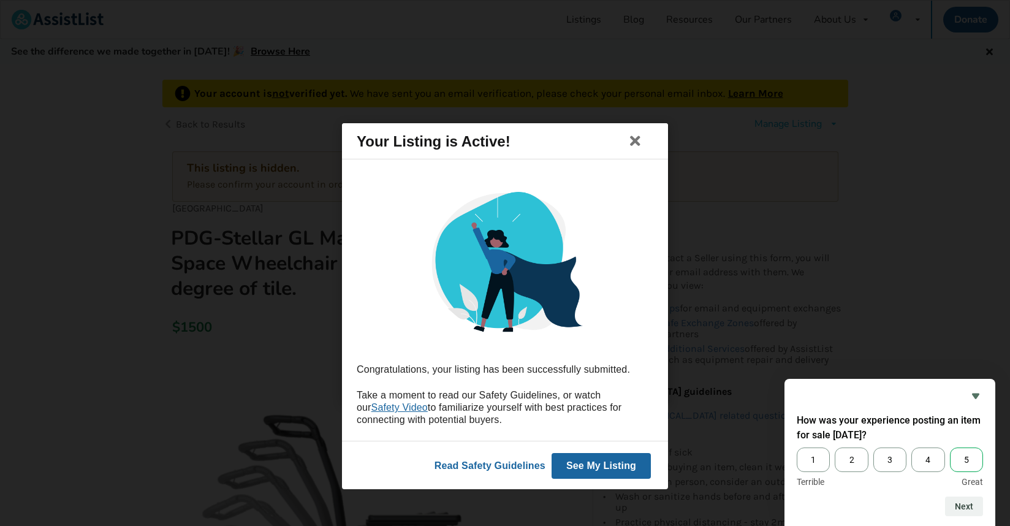
click at [966, 462] on span "5" at bounding box center [966, 459] width 33 height 25
click at [950, 447] on input "5" at bounding box center [950, 447] width 0 height 0
click at [597, 467] on button "See My Listing" at bounding box center [600, 466] width 99 height 26
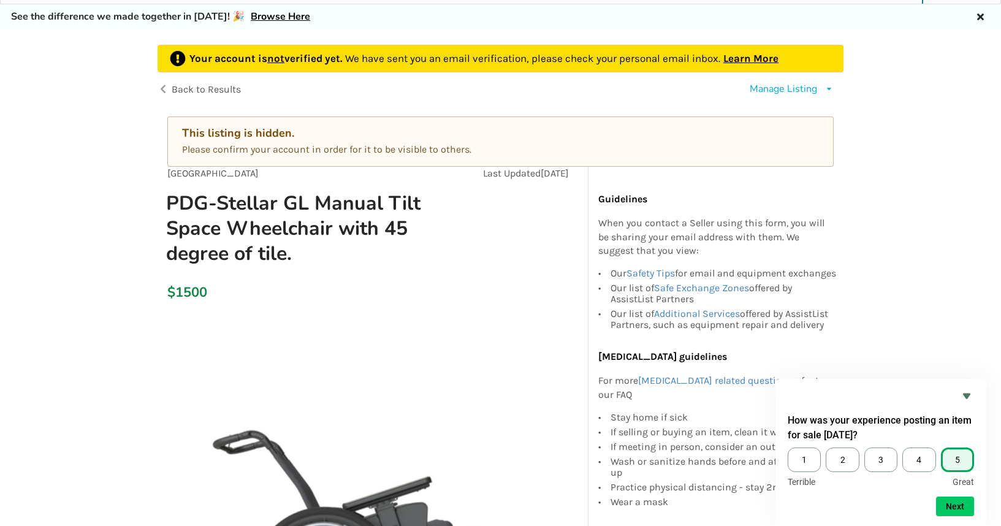
scroll to position [220, 0]
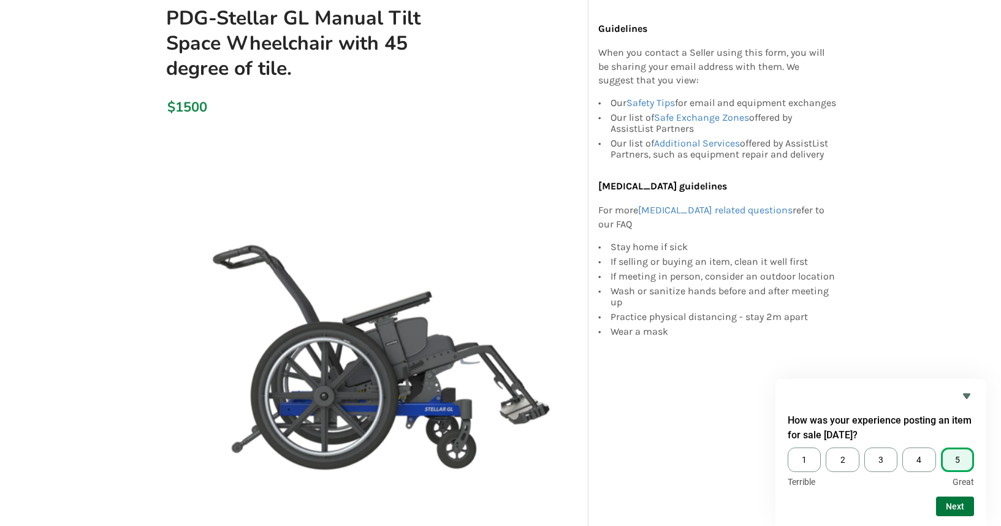
click at [952, 506] on button "Next" at bounding box center [955, 506] width 38 height 20
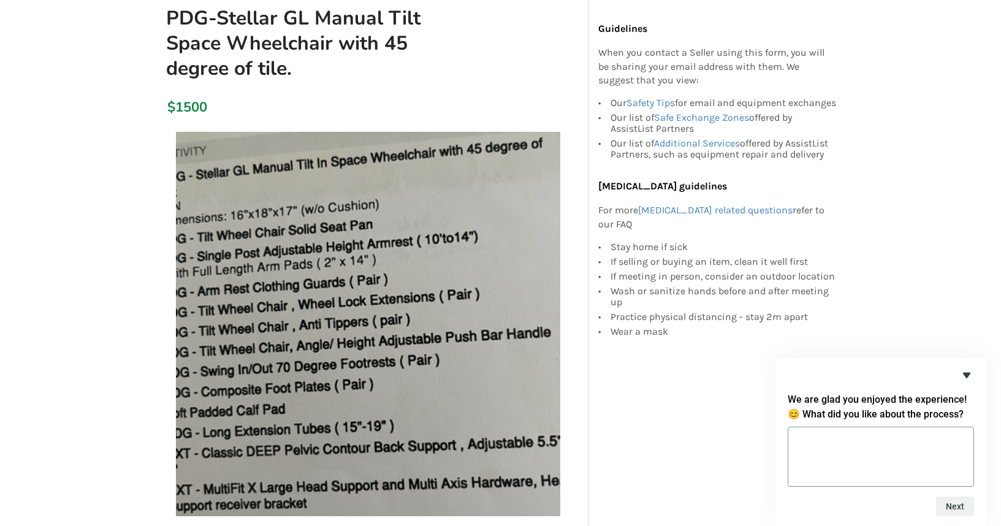
click at [966, 371] on icon "Hide survey" at bounding box center [966, 375] width 15 height 15
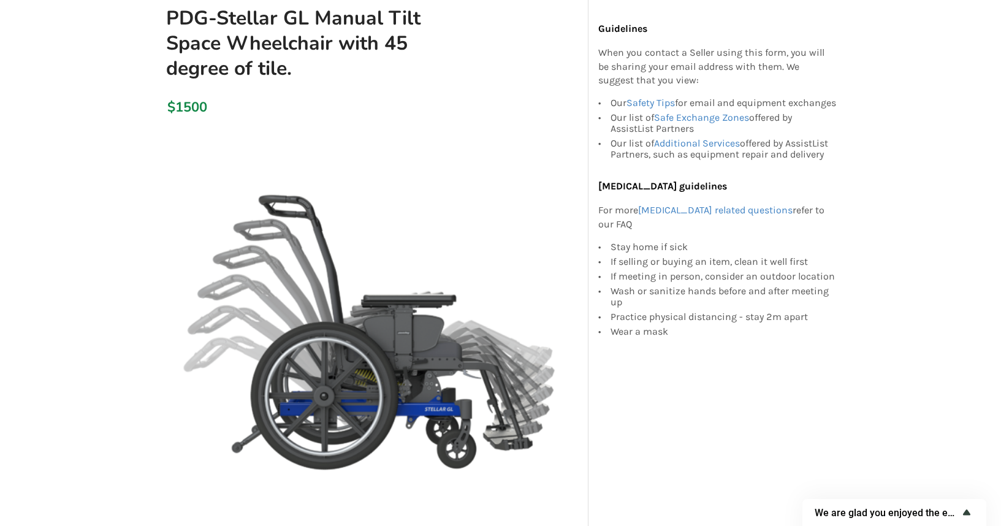
click at [966, 512] on icon "Show survey - We are glad you enjoyed the experience! 😊 What did you like about…" at bounding box center [966, 512] width 7 height 6
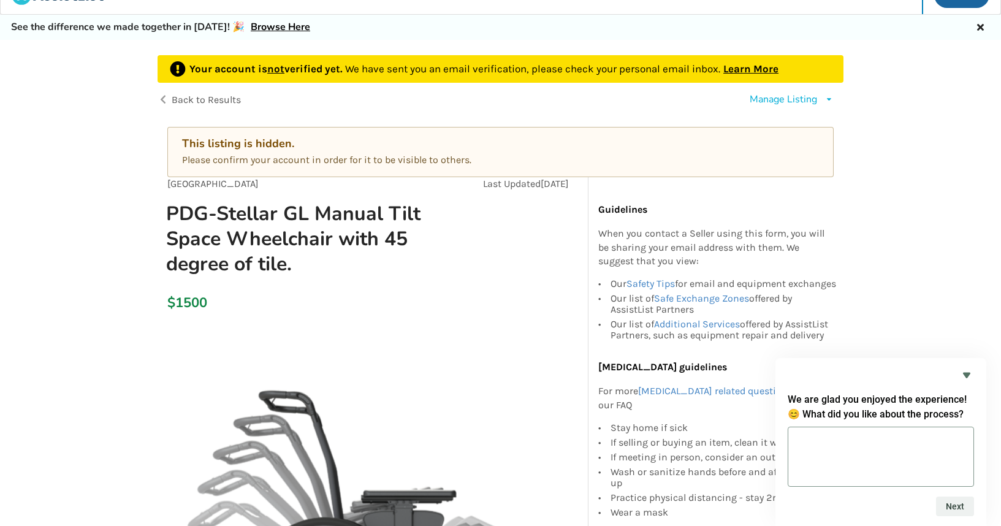
scroll to position [0, 0]
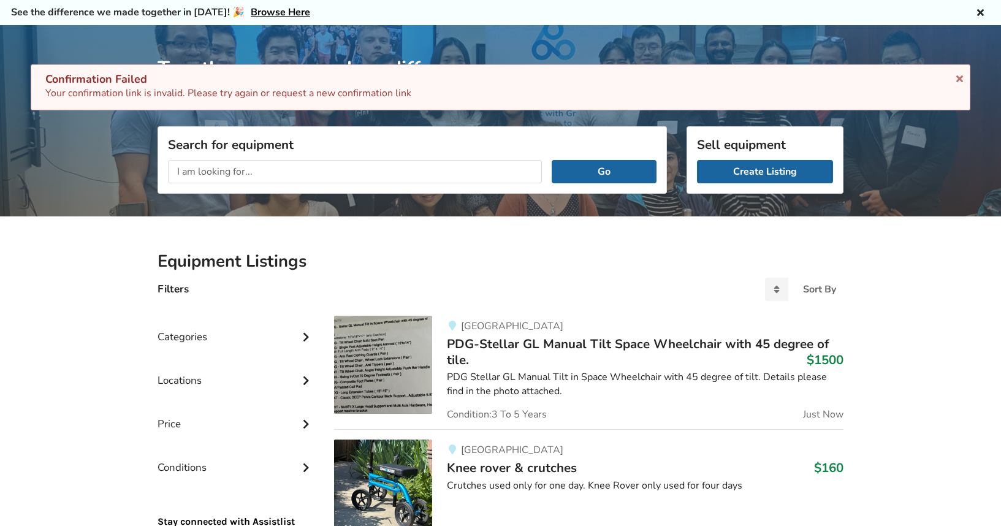
scroll to position [39, 0]
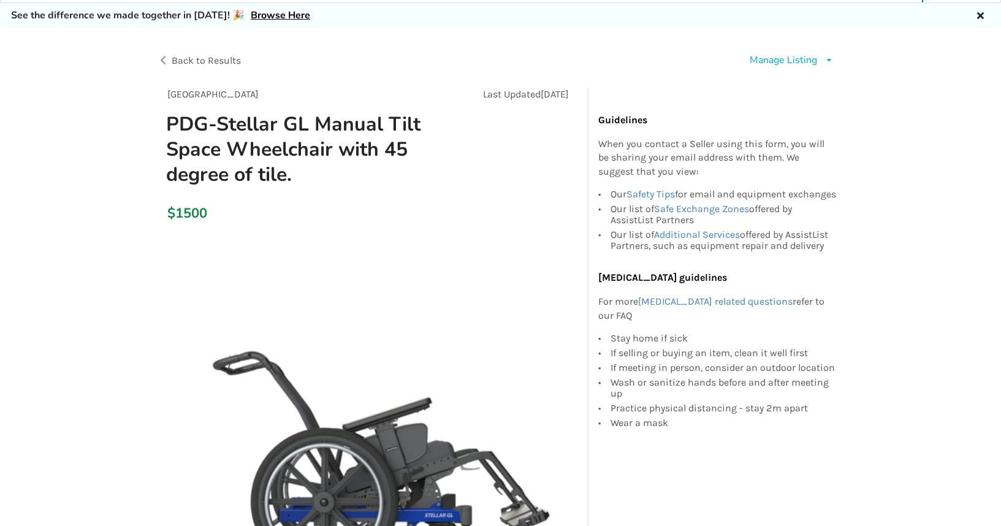
scroll to position [18, 0]
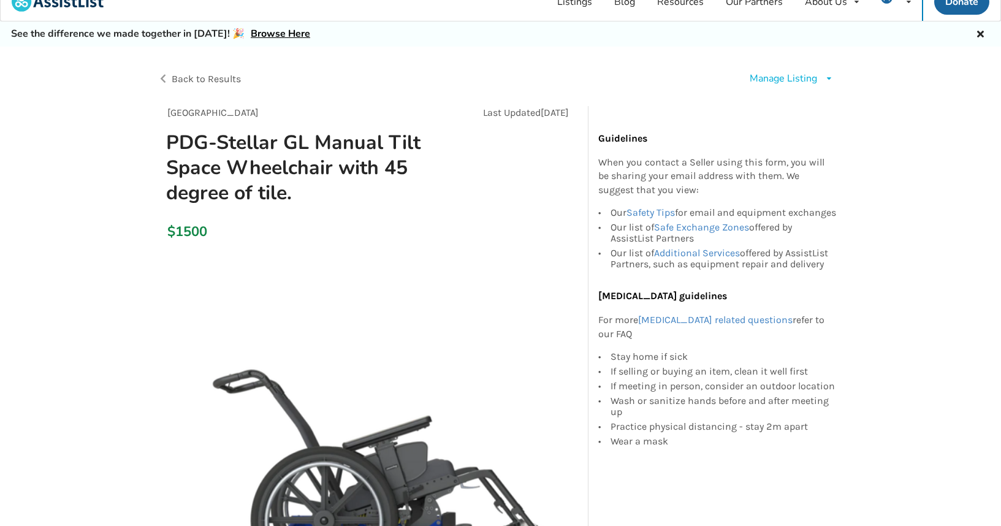
click at [774, 81] on div "Manage Listing" at bounding box center [782, 79] width 67 height 14
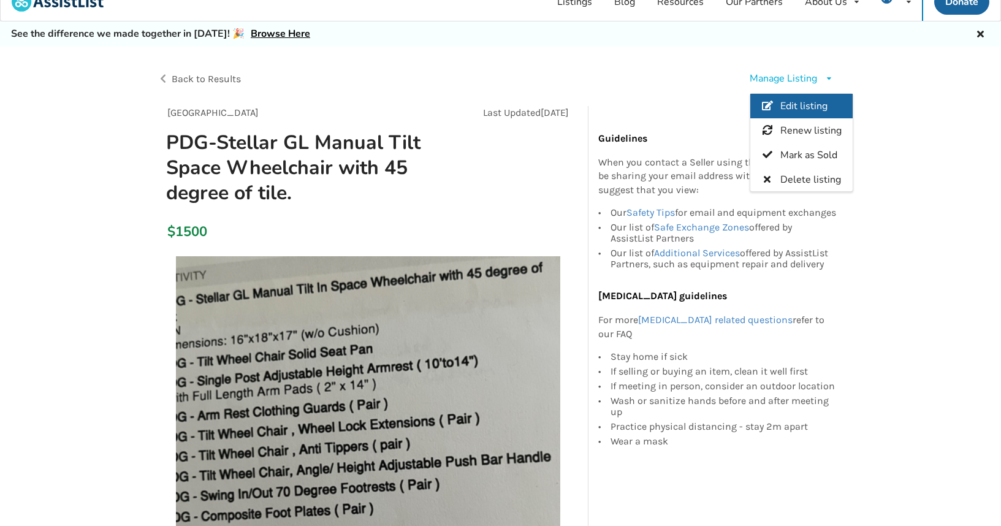
click at [803, 110] on span "Edit listing" at bounding box center [803, 105] width 47 height 13
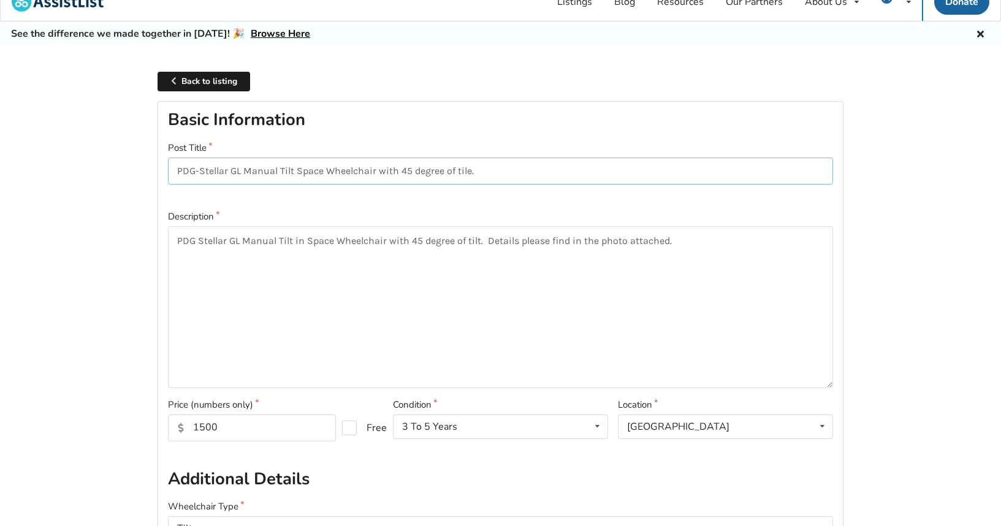
drag, startPoint x: 469, startPoint y: 169, endPoint x: 479, endPoint y: 171, distance: 10.1
click at [479, 171] on input "PDG-Stellar GL Manual Tilt Space Wheelchair with 45 degree of tile." at bounding box center [500, 171] width 665 height 28
click at [296, 168] on input "PDG-Stellar GL Manual Tilt Space Wheelchair with 45 degree of tilt" at bounding box center [500, 171] width 665 height 28
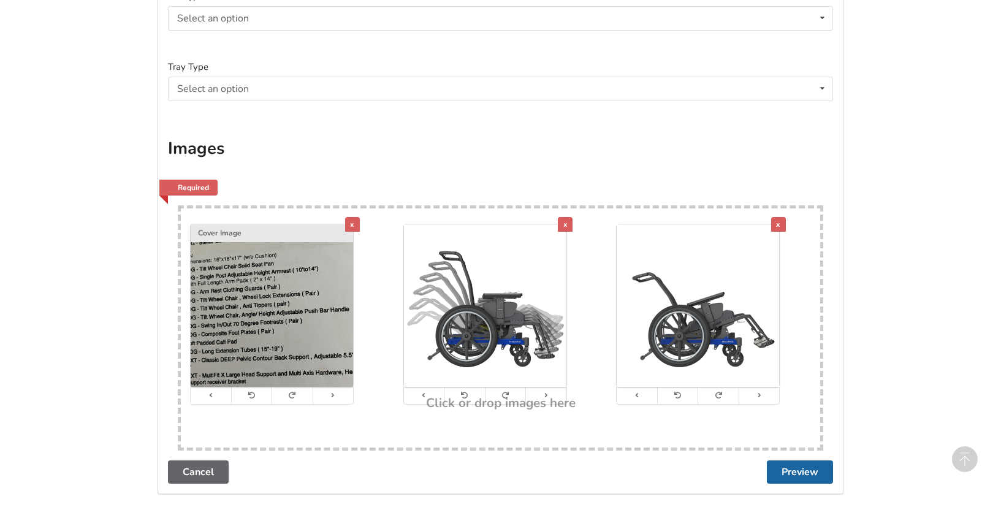
scroll to position [2243, 0]
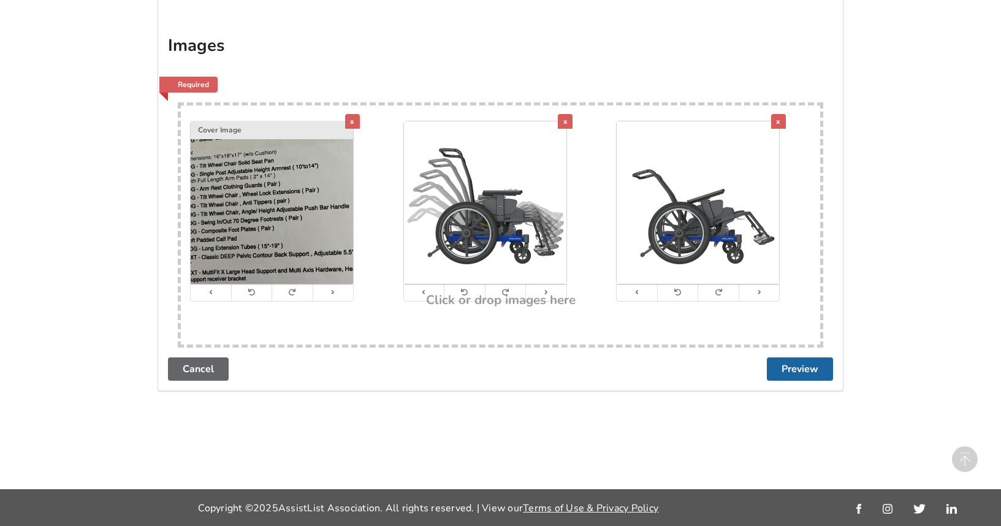
type input "PDG-Stellar GL Manual Tilt In Space Wheelchair with 45 degree of tilt"
click at [796, 366] on button "Preview" at bounding box center [800, 368] width 66 height 23
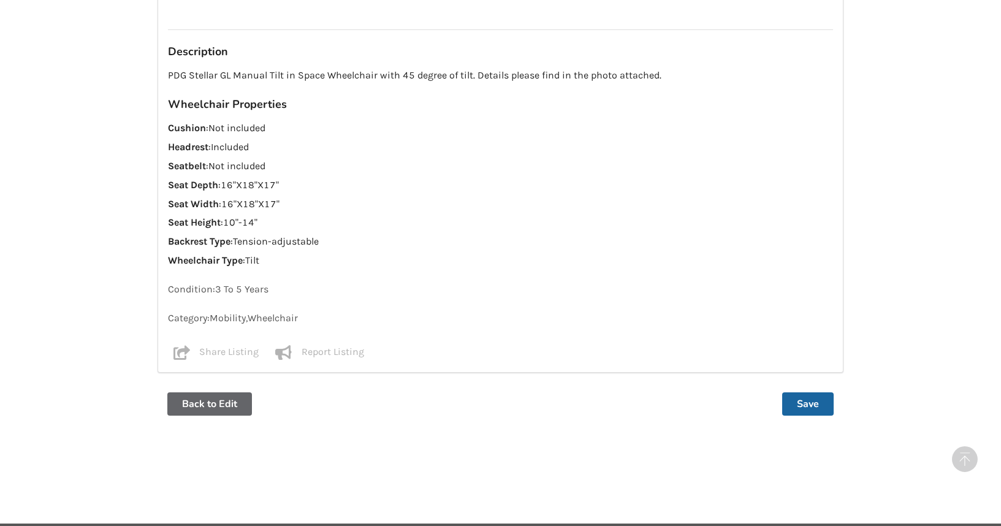
scroll to position [970, 0]
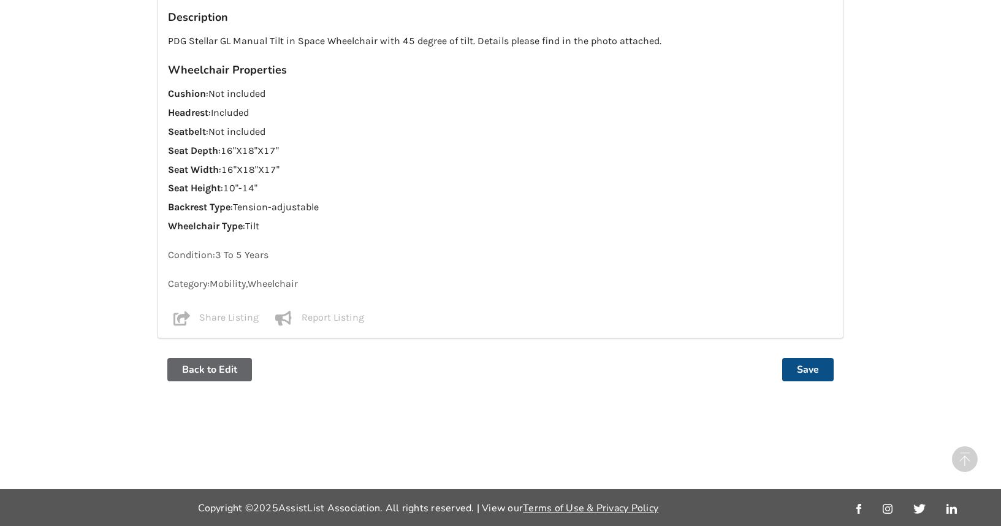
click at [811, 366] on button "Save" at bounding box center [807, 369] width 51 height 23
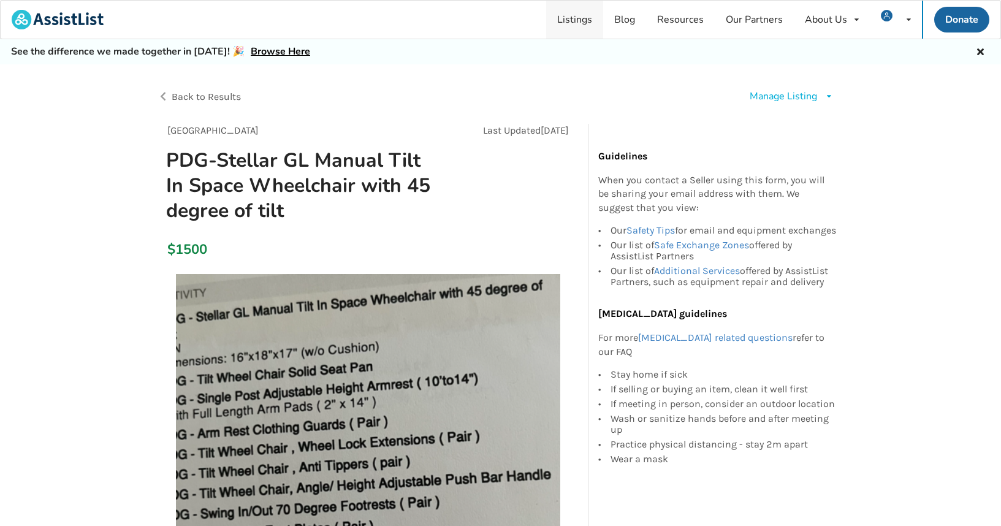
click at [567, 21] on link "Listings" at bounding box center [574, 20] width 57 height 38
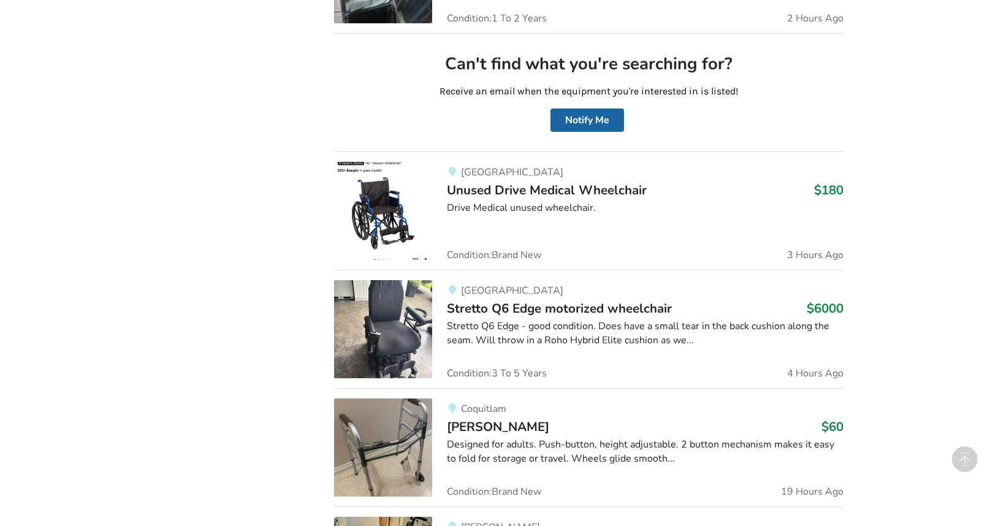
scroll to position [910, 0]
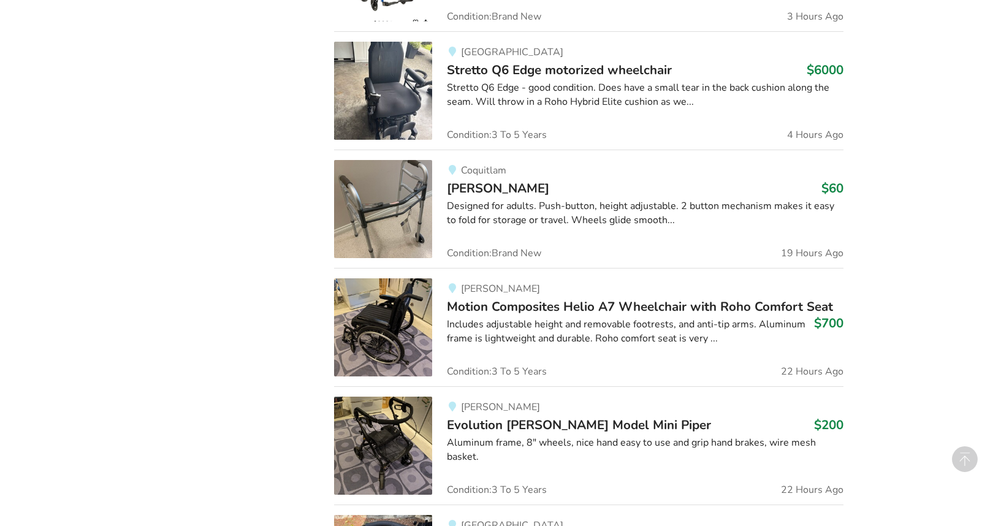
click at [683, 305] on span "Motion Composites Helio A7 Wheelchair with Roho Comfort Seat" at bounding box center [640, 306] width 386 height 17
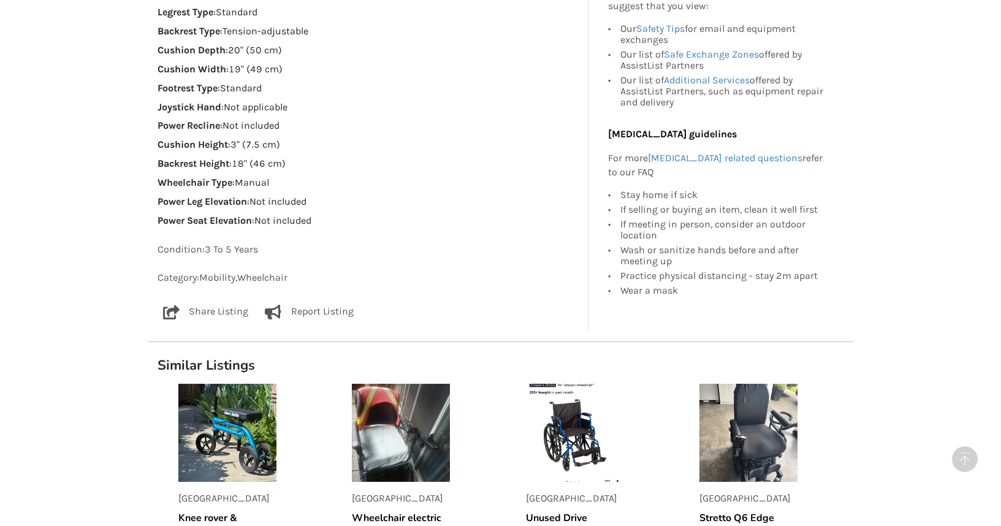
scroll to position [1206, 0]
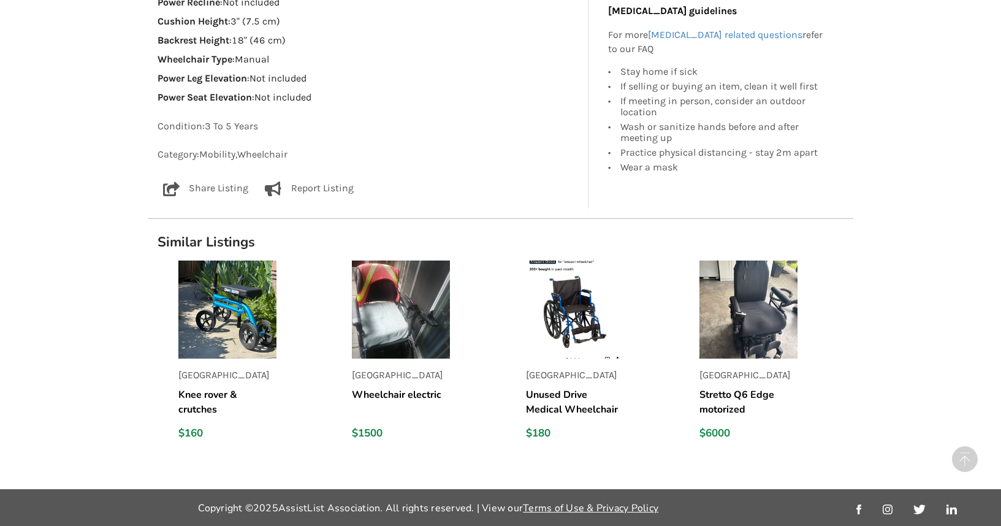
click at [768, 307] on img at bounding box center [748, 309] width 98 height 98
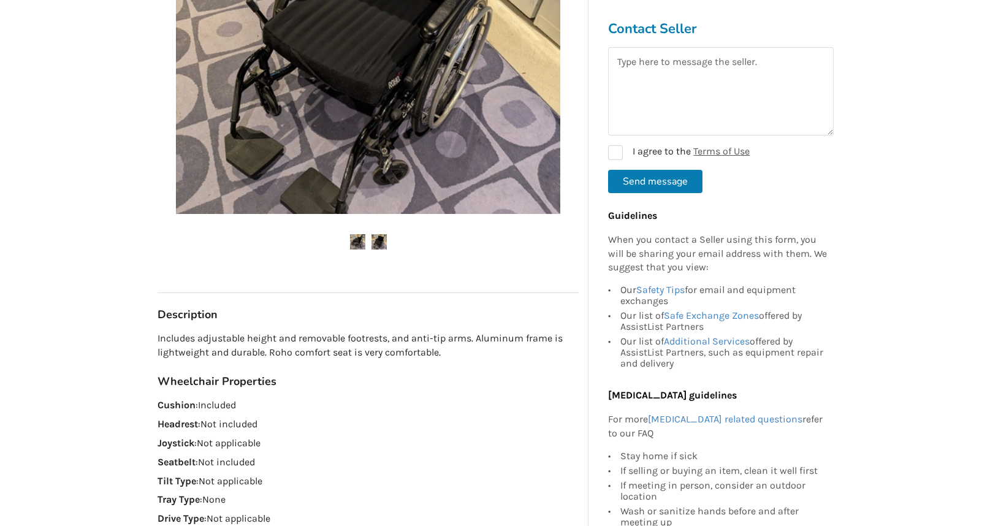
scroll to position [32, 0]
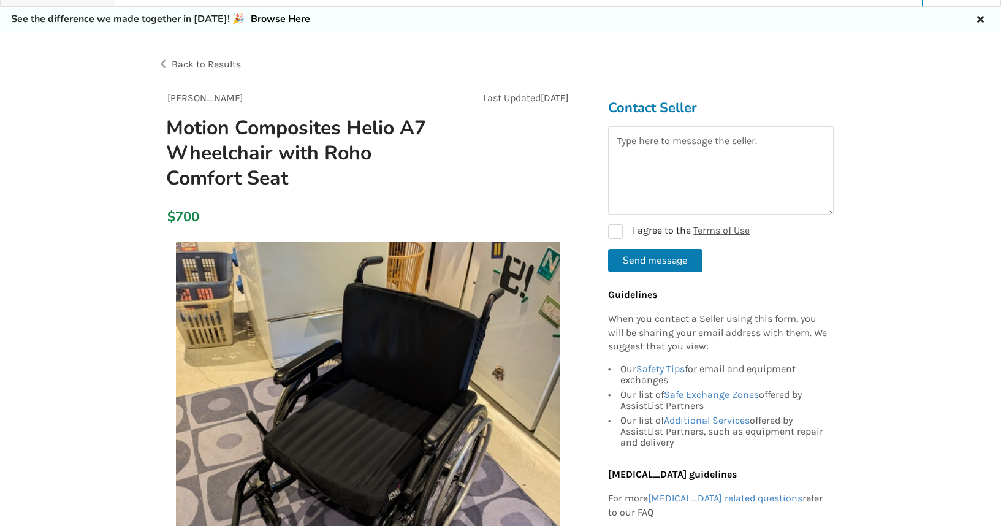
scroll to position [64, 0]
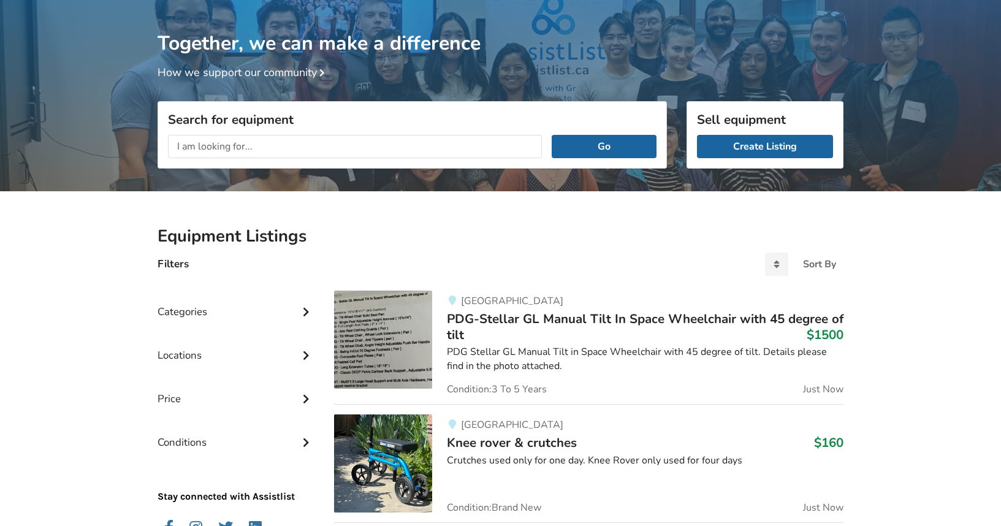
click at [400, 331] on img at bounding box center [383, 339] width 98 height 98
